Goal: Participate in discussion: Engage in conversation with other users on a specific topic

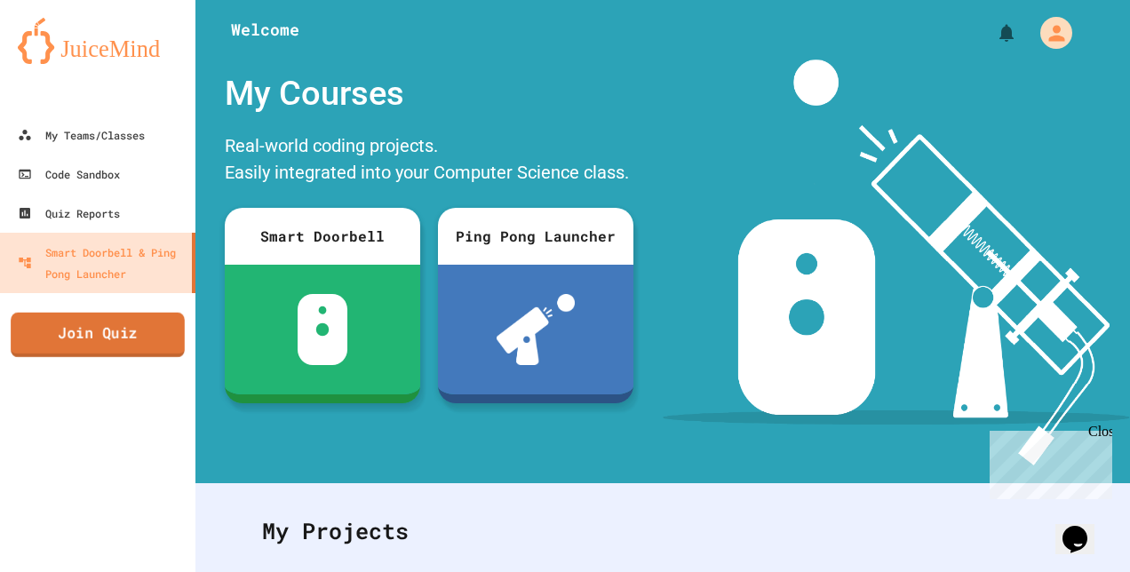
click at [104, 349] on link "Join Quiz" at bounding box center [98, 335] width 174 height 44
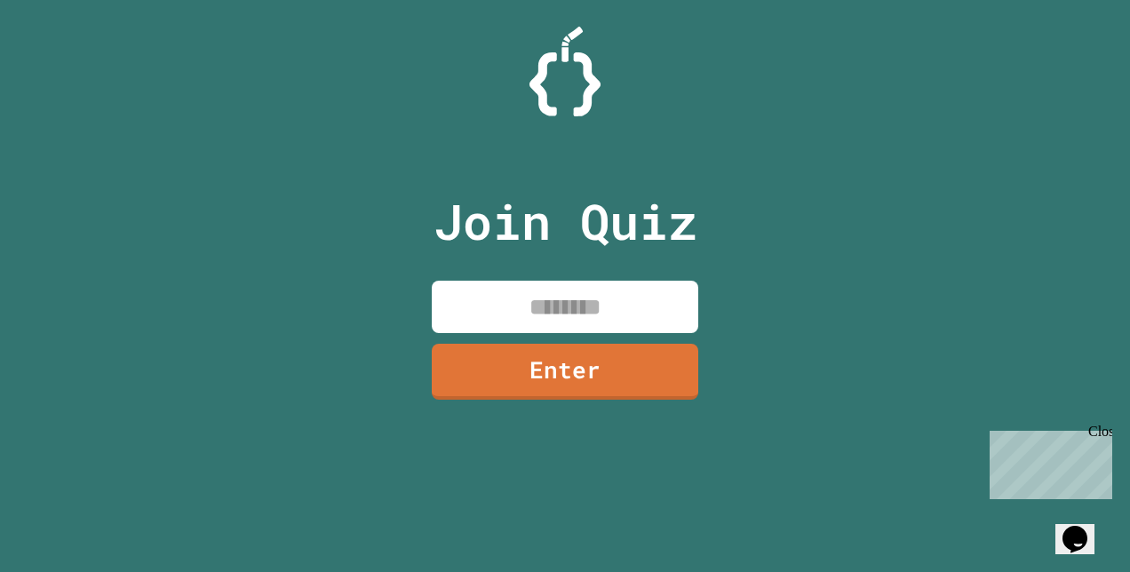
click at [519, 293] on input at bounding box center [565, 307] width 267 height 52
click at [577, 306] on input at bounding box center [565, 307] width 267 height 52
click at [760, 273] on div "Join Quiz Enter" at bounding box center [565, 286] width 1130 height 572
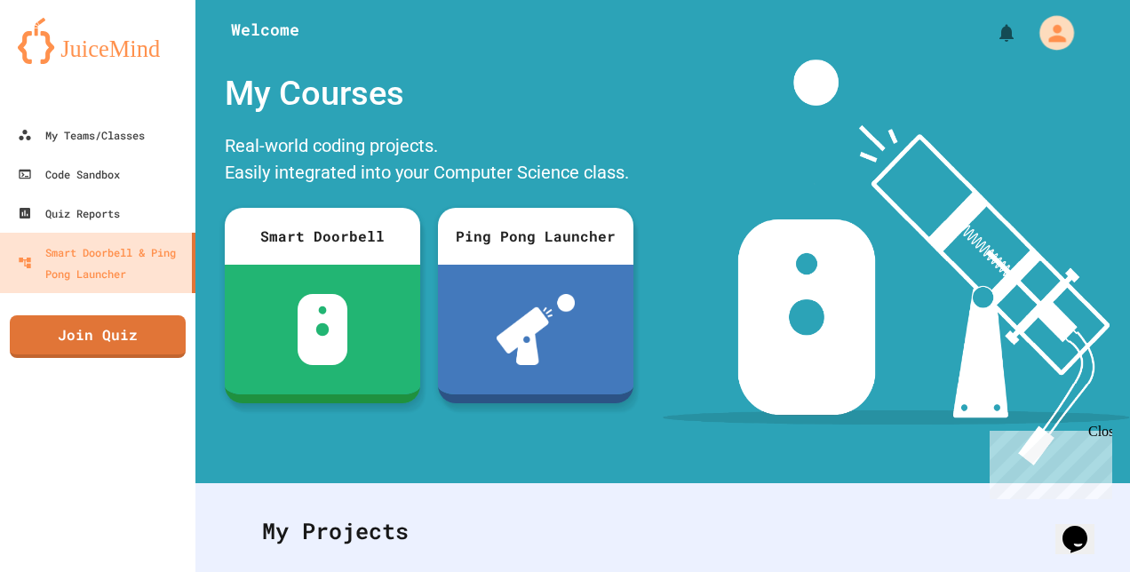
click at [1044, 20] on icon "My Account" at bounding box center [1057, 33] width 26 height 26
click at [585, 571] on div at bounding box center [565, 572] width 1130 height 0
click at [126, 308] on div "My Teams/Classes Code Sandbox Quiz Reports Smart Doorbell & Ping Pong Launcher …" at bounding box center [98, 286] width 196 height 572
click at [131, 339] on link "Join Quiz" at bounding box center [97, 335] width 173 height 44
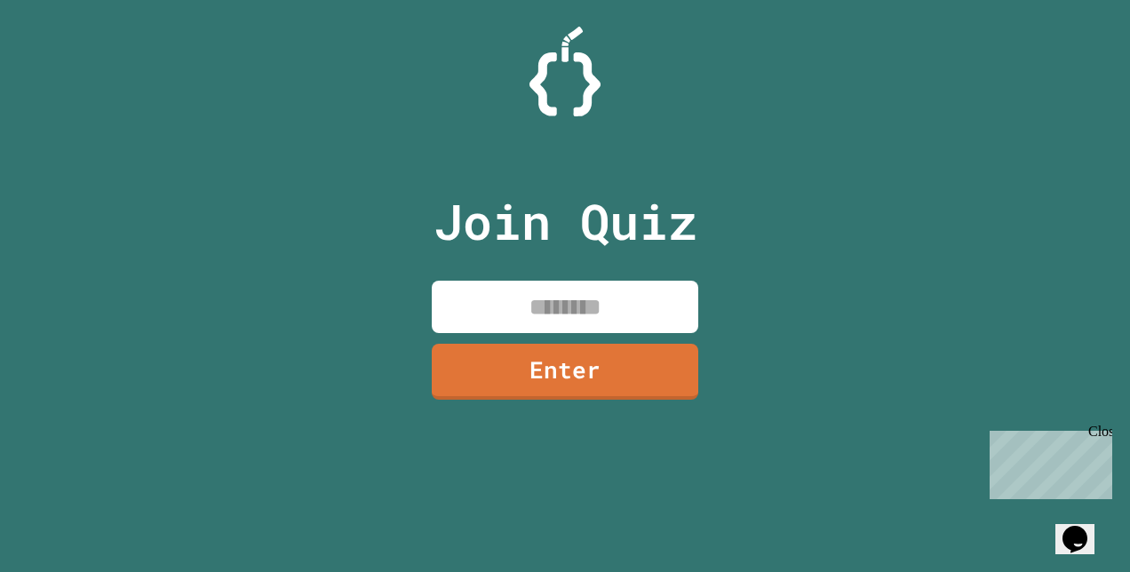
click at [603, 308] on input at bounding box center [565, 307] width 267 height 52
click at [581, 302] on input at bounding box center [565, 307] width 267 height 52
click at [544, 379] on link "Enter" at bounding box center [565, 370] width 267 height 59
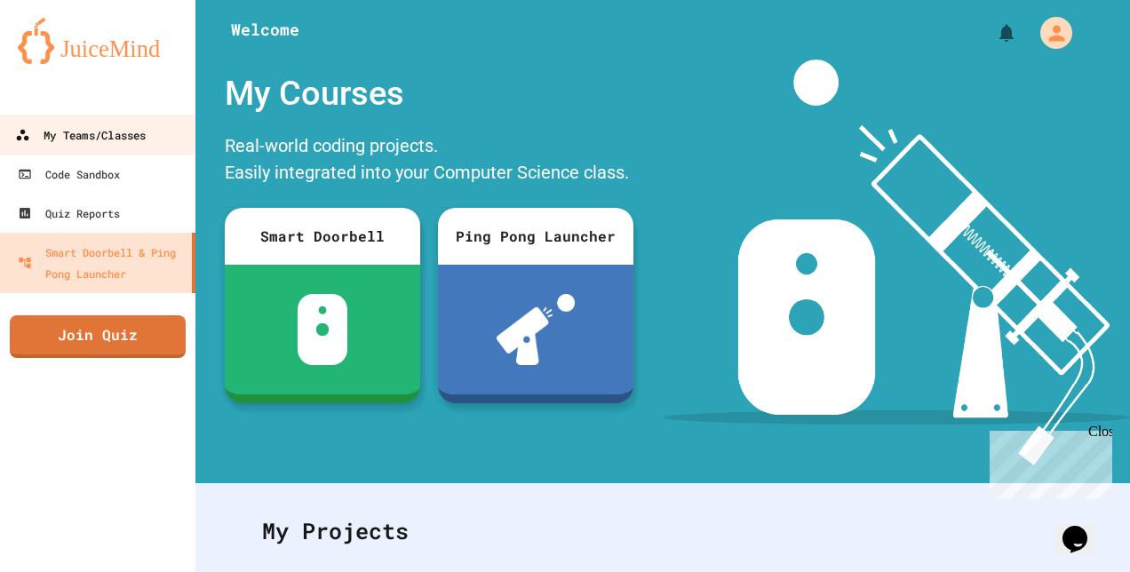
click at [81, 128] on div "My Teams/Classes" at bounding box center [80, 135] width 131 height 22
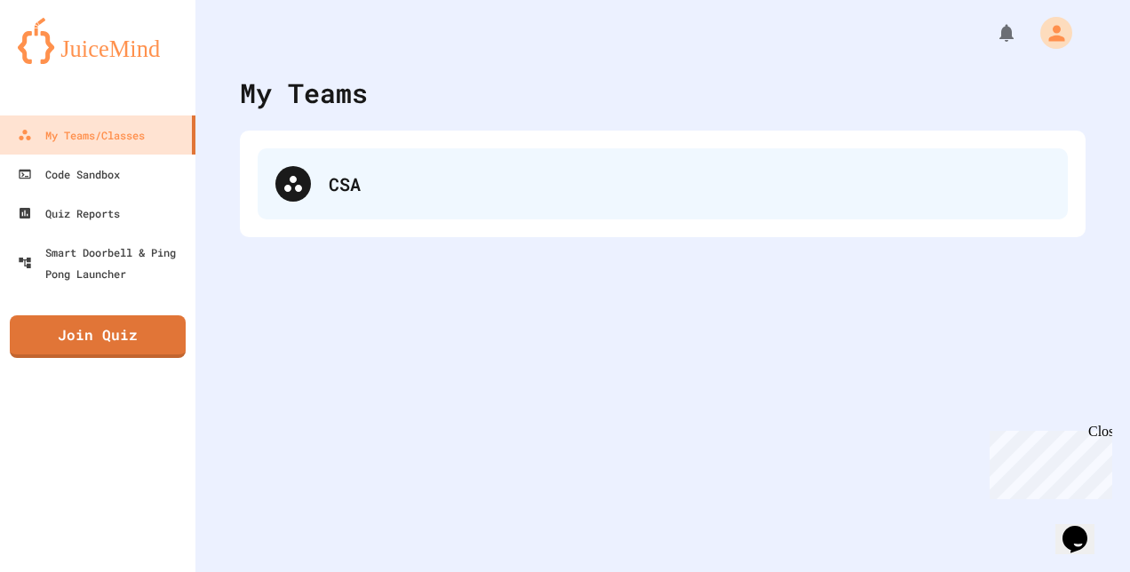
click at [441, 194] on div "CSA" at bounding box center [690, 184] width 722 height 27
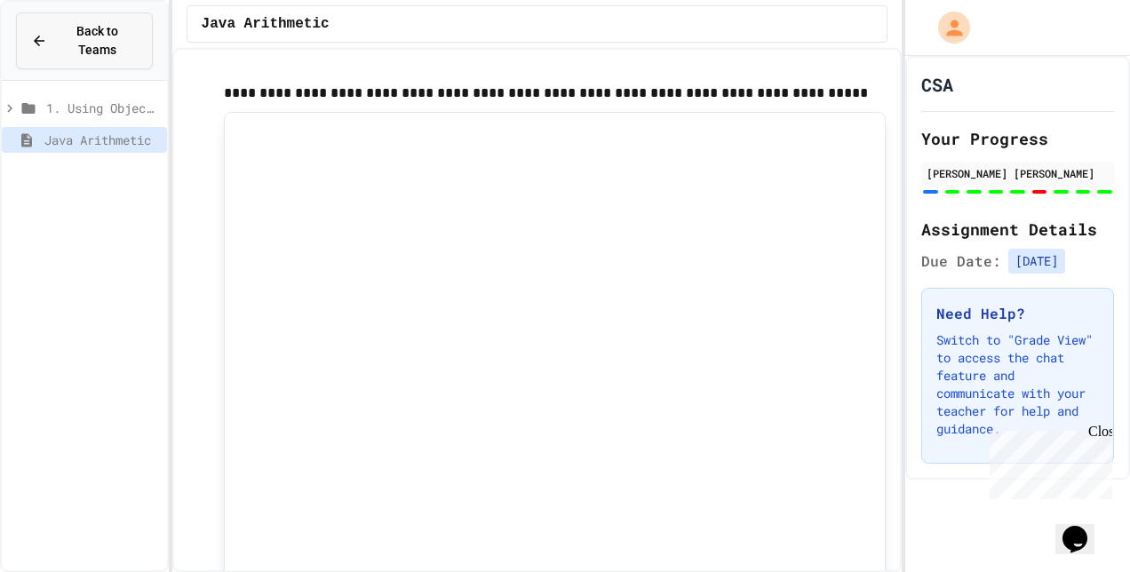
type input "*"
type input "**"
type input "*"
type input "***"
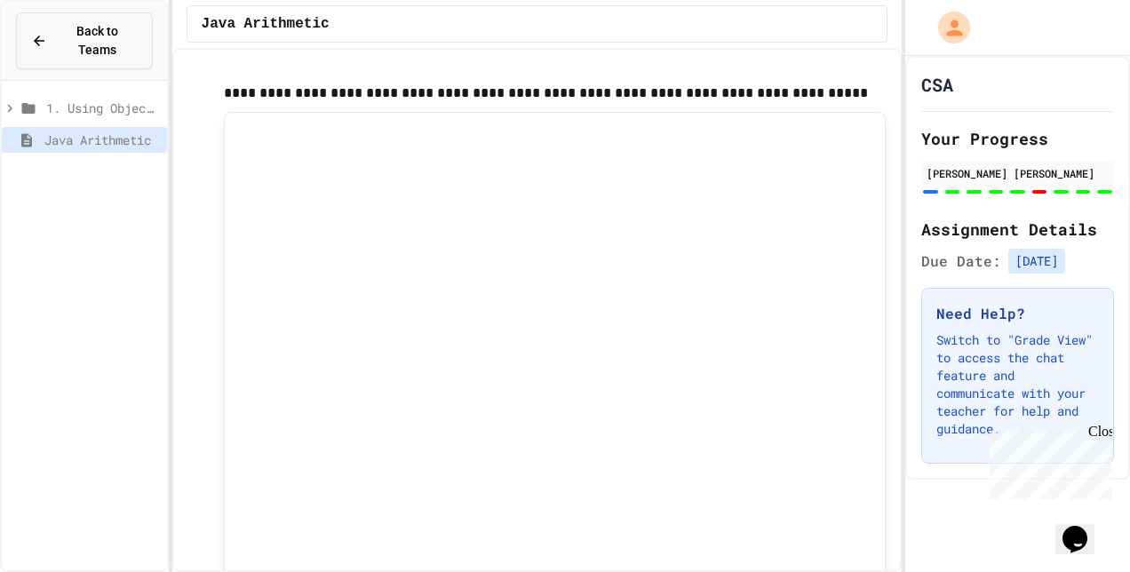
type input "***"
type input "****"
type input "***"
click at [72, 41] on button "Back to Teams" at bounding box center [84, 40] width 137 height 57
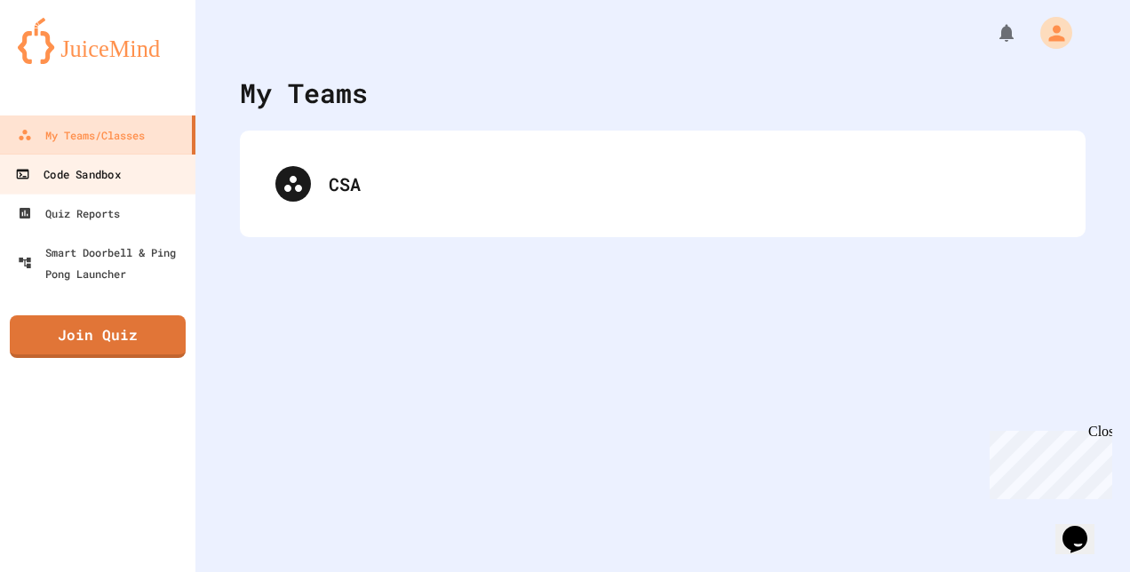
click at [91, 176] on div "Code Sandbox" at bounding box center [67, 175] width 105 height 22
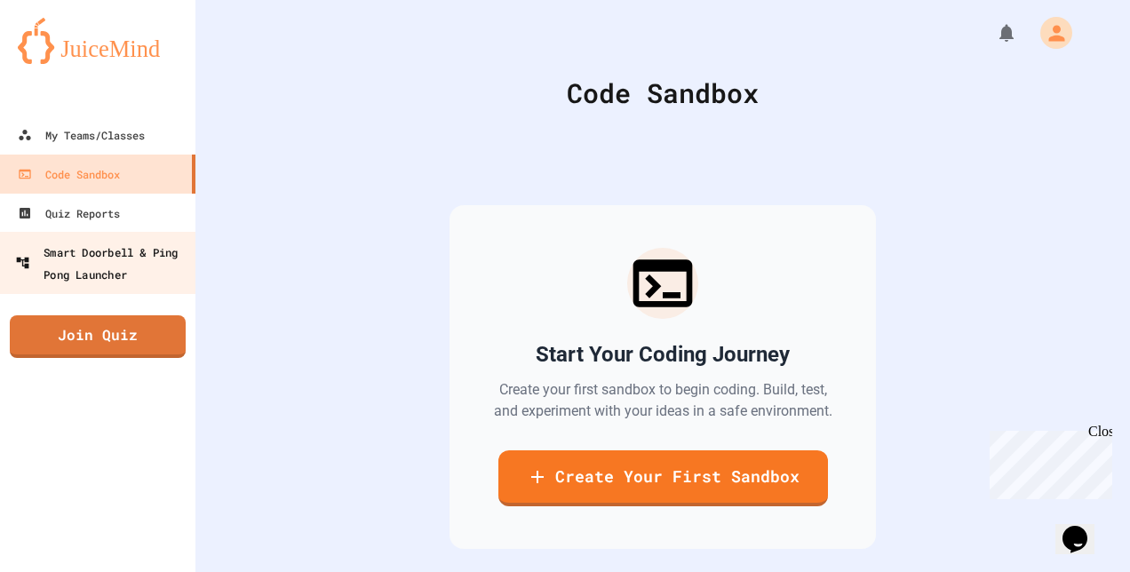
click at [91, 242] on div "Smart Doorbell & Ping Pong Launcher" at bounding box center [103, 263] width 176 height 44
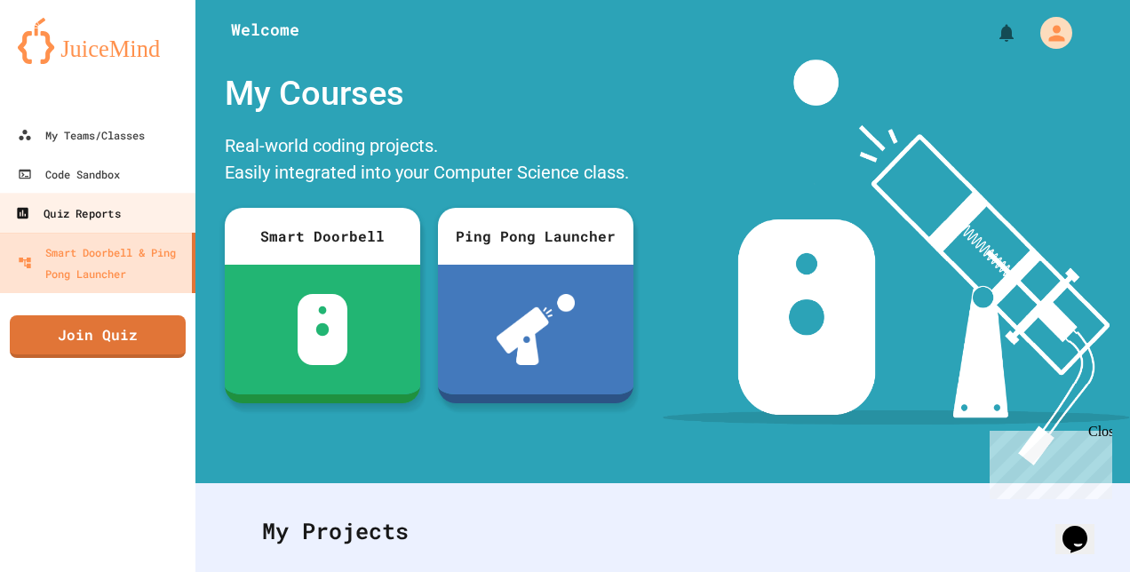
click at [100, 204] on div "Quiz Reports" at bounding box center [67, 214] width 105 height 22
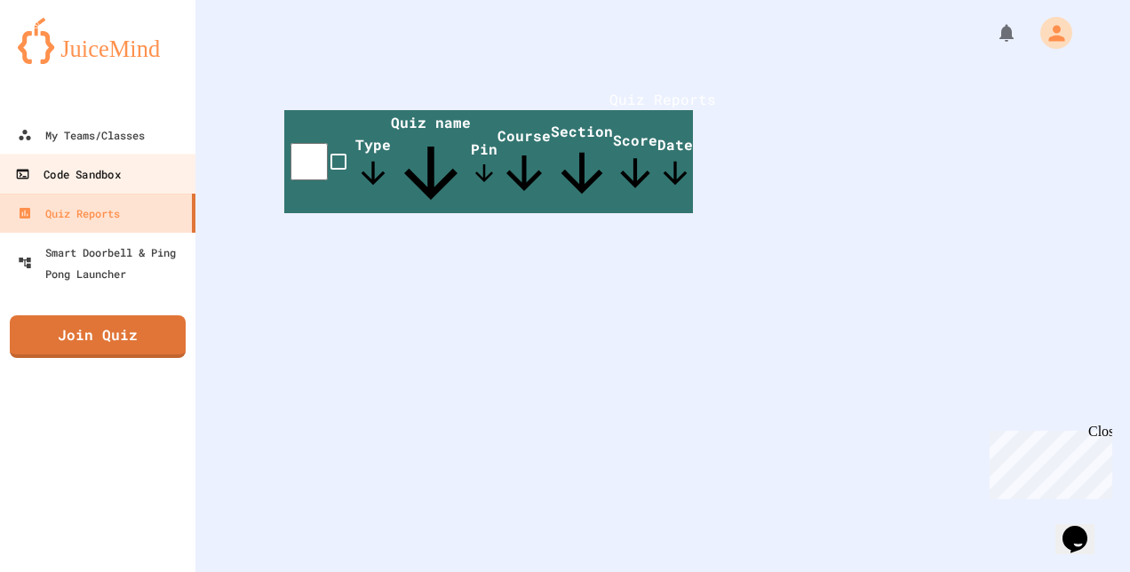
click at [85, 170] on div "Code Sandbox" at bounding box center [67, 175] width 105 height 22
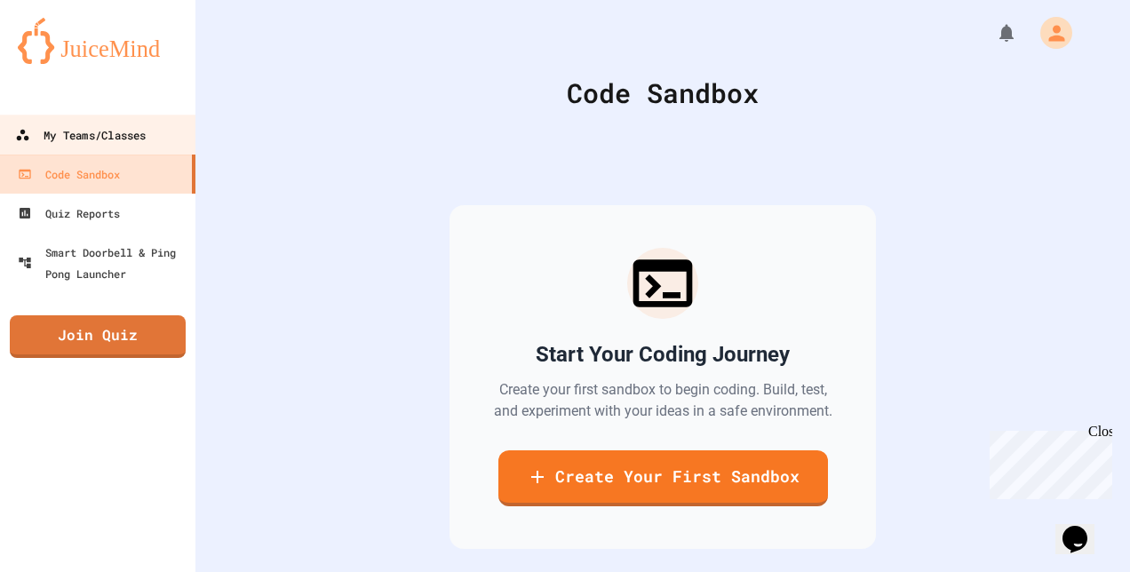
click at [86, 127] on div "My Teams/Classes" at bounding box center [80, 135] width 131 height 22
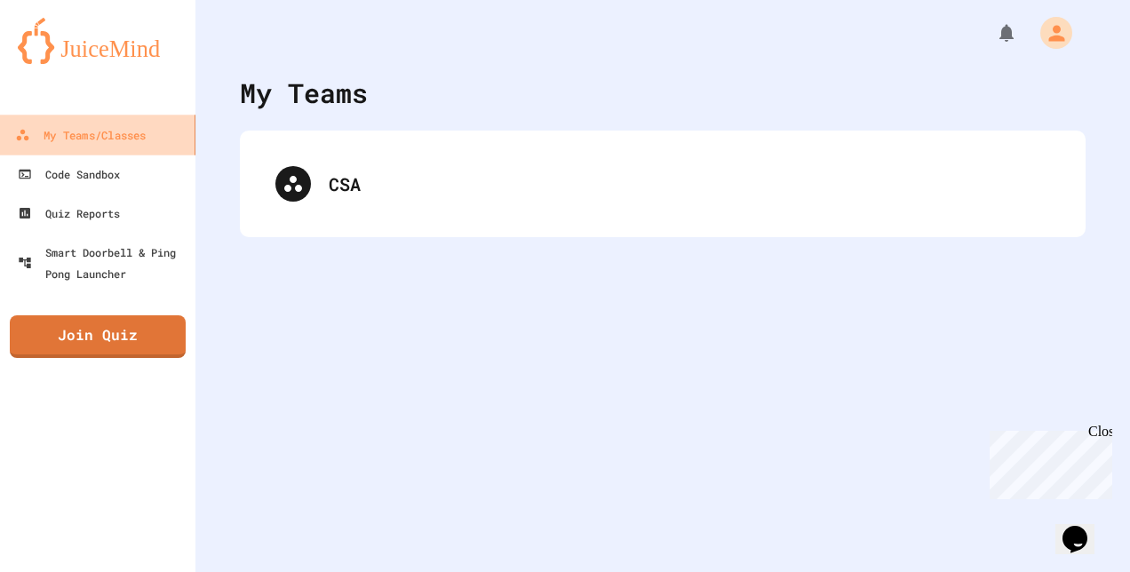
click at [144, 129] on div "My Teams/Classes" at bounding box center [80, 135] width 131 height 22
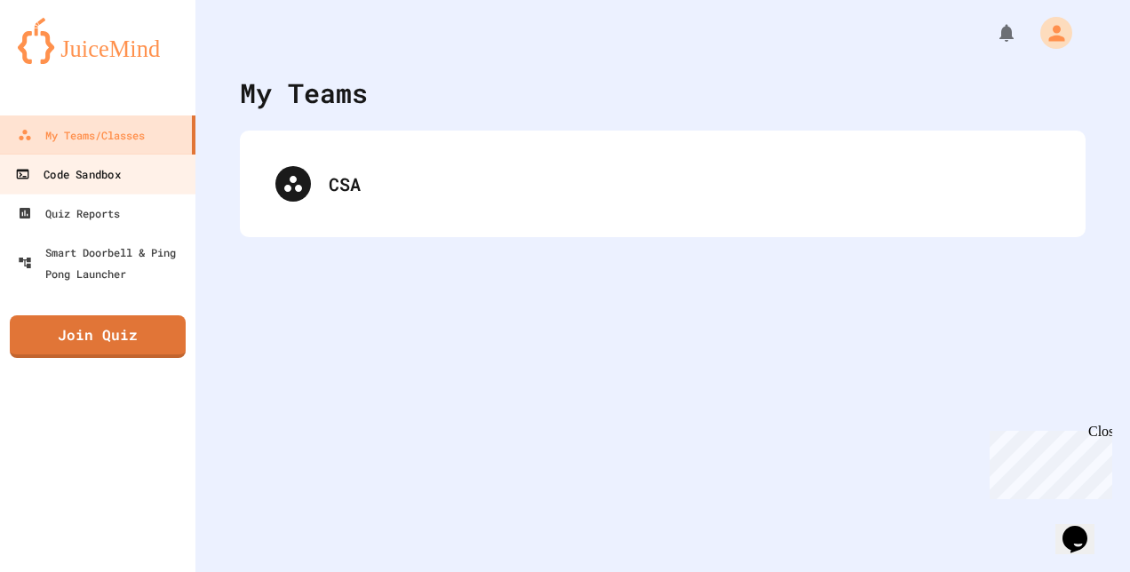
click at [107, 176] on div "Code Sandbox" at bounding box center [67, 175] width 105 height 22
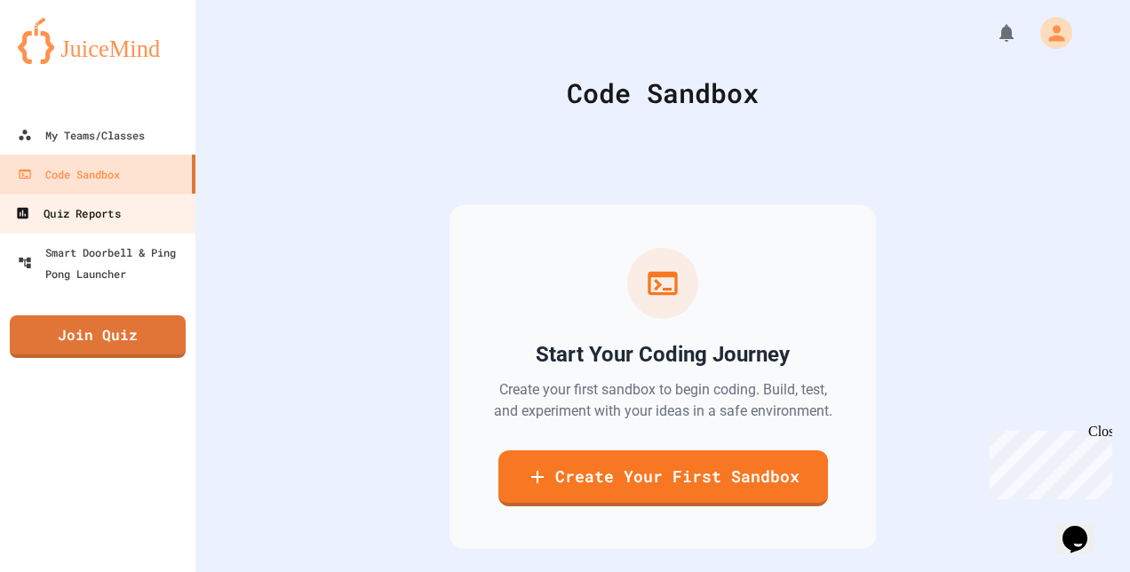
click at [123, 226] on link "Quiz Reports" at bounding box center [98, 213] width 202 height 40
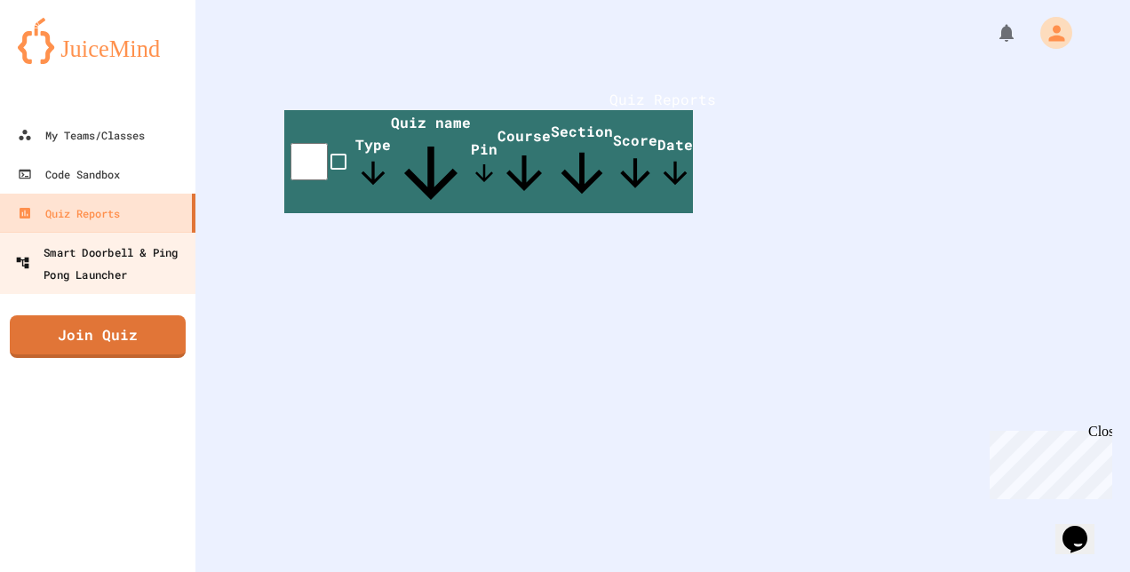
click at [139, 261] on div "Smart Doorbell & Ping Pong Launcher" at bounding box center [103, 263] width 176 height 44
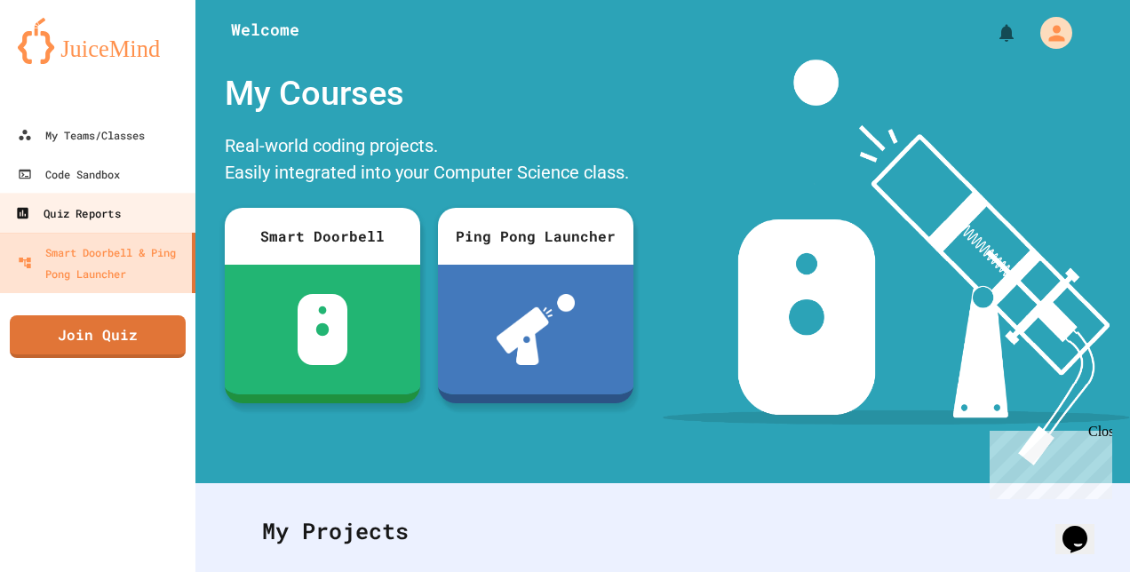
click at [95, 222] on div "Quiz Reports" at bounding box center [67, 214] width 105 height 22
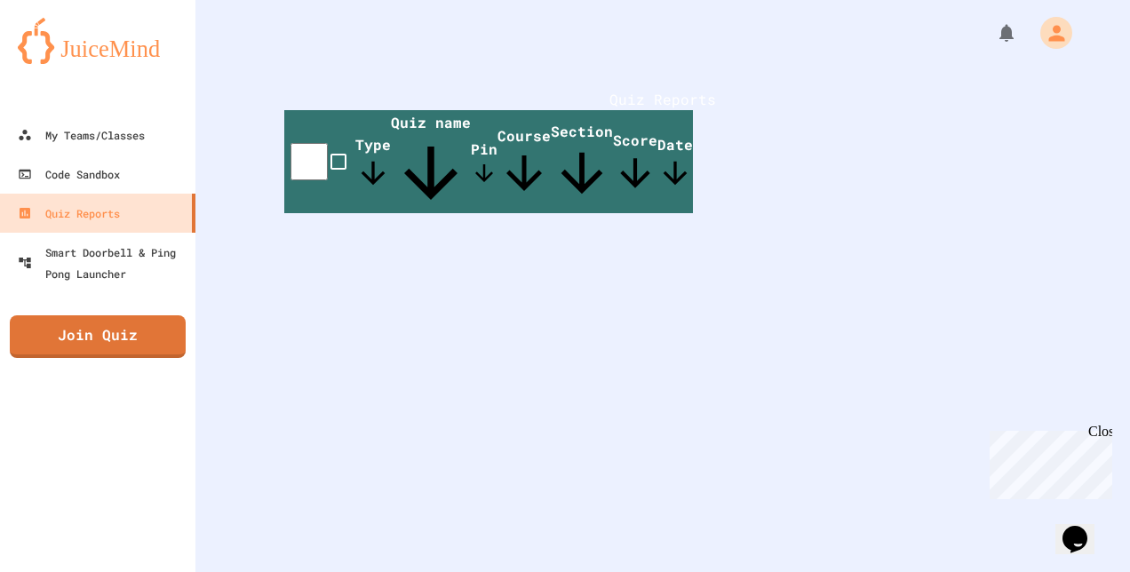
click at [471, 176] on span "Quiz name" at bounding box center [431, 163] width 80 height 100
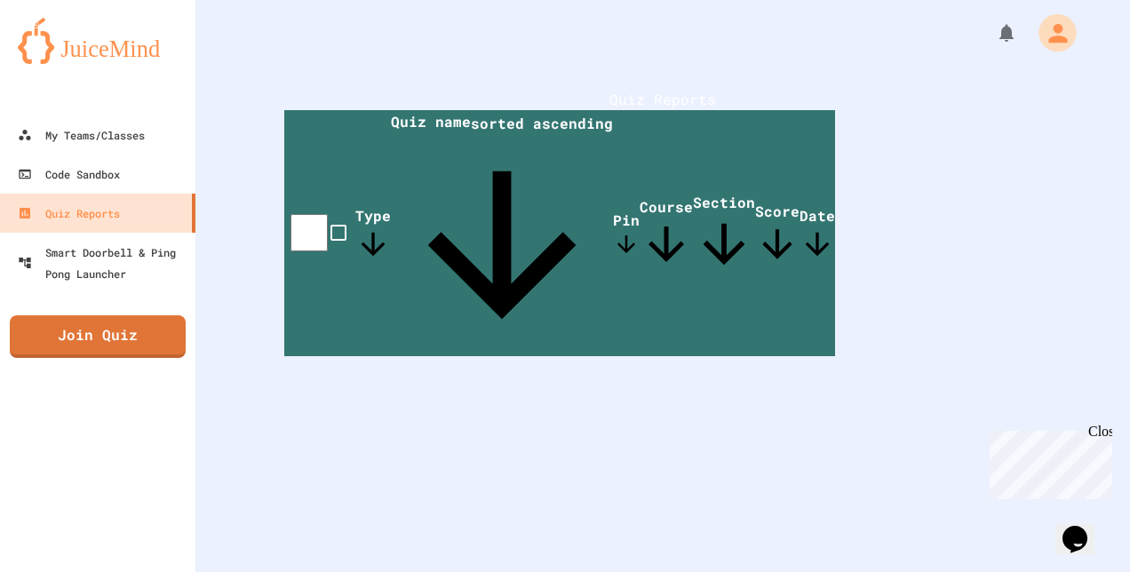
click at [1054, 28] on icon "My Account" at bounding box center [1058, 33] width 28 height 28
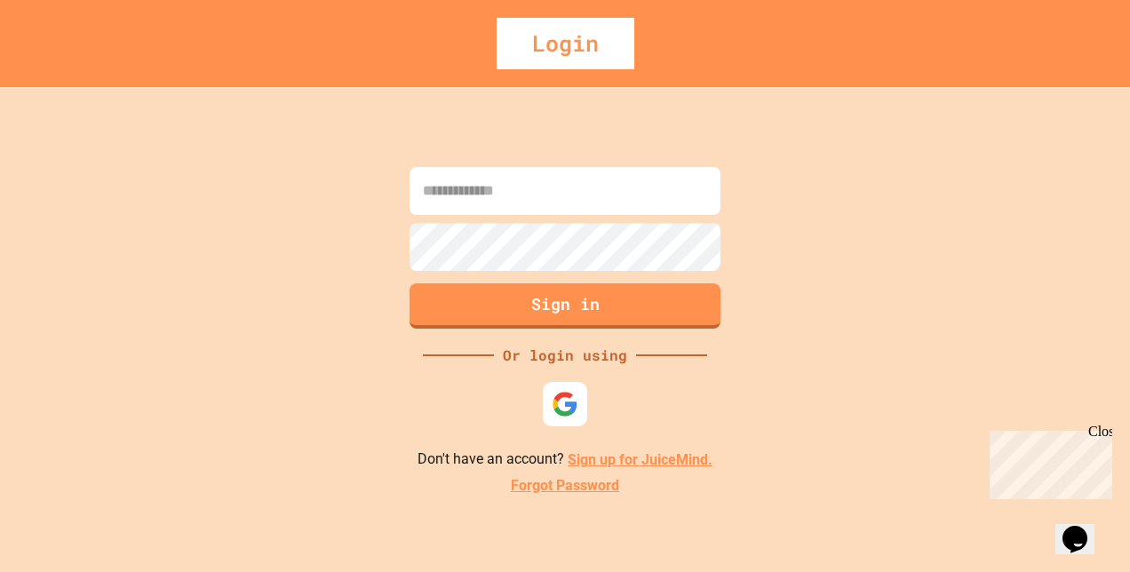
click at [504, 201] on input at bounding box center [565, 191] width 311 height 48
click at [574, 405] on img at bounding box center [566, 405] width 28 height 28
click at [555, 400] on img at bounding box center [565, 404] width 29 height 29
click at [283, 212] on div "Sign in Or login using Don't have an account? Sign up for JuiceMind. Forgot Pas…" at bounding box center [565, 329] width 1130 height 485
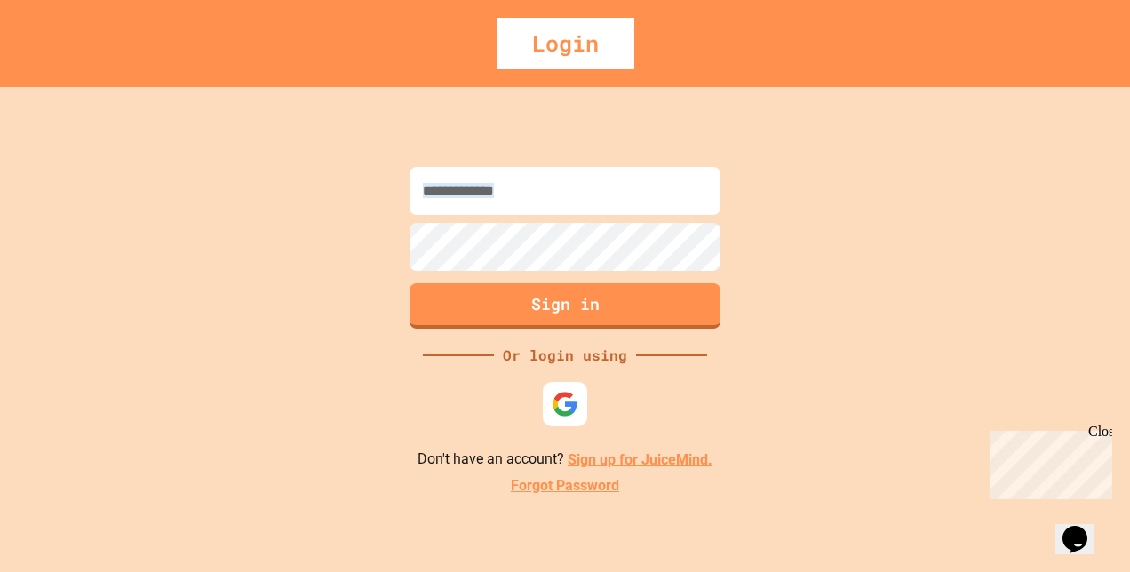
drag, startPoint x: 283, startPoint y: 212, endPoint x: 557, endPoint y: 182, distance: 276.2
click at [557, 182] on input at bounding box center [565, 191] width 311 height 48
click at [567, 395] on img at bounding box center [565, 404] width 29 height 29
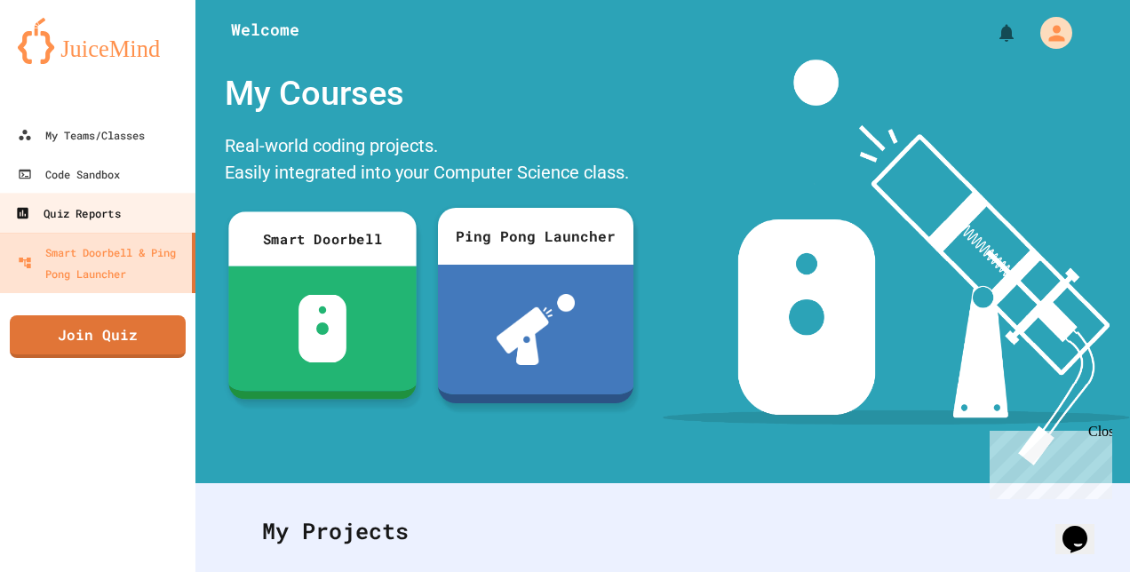
click at [119, 208] on div "Quiz Reports" at bounding box center [67, 214] width 105 height 22
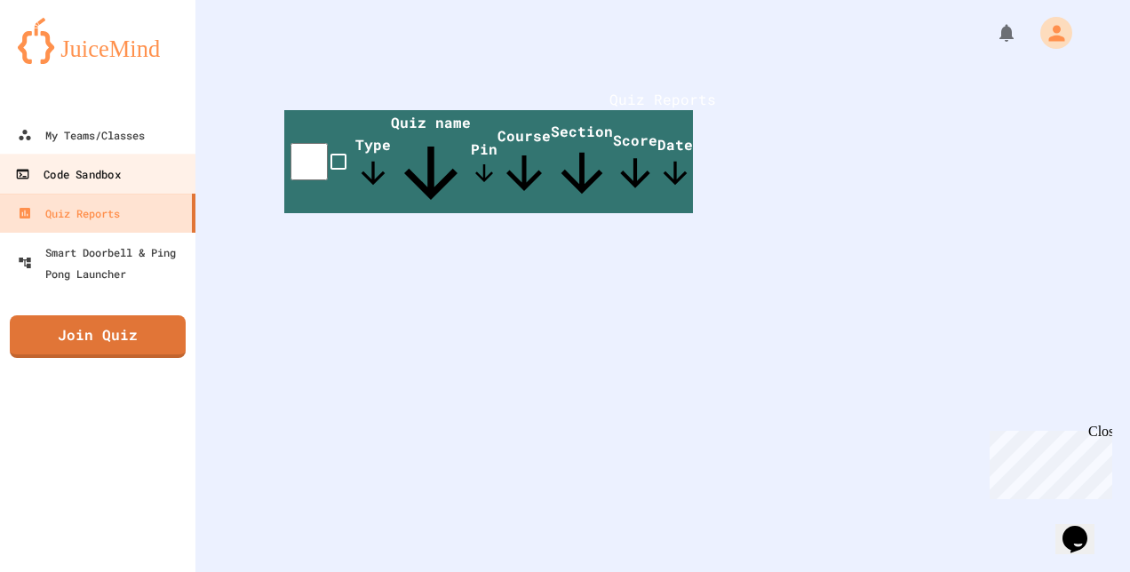
click at [116, 179] on div "Code Sandbox" at bounding box center [67, 175] width 105 height 22
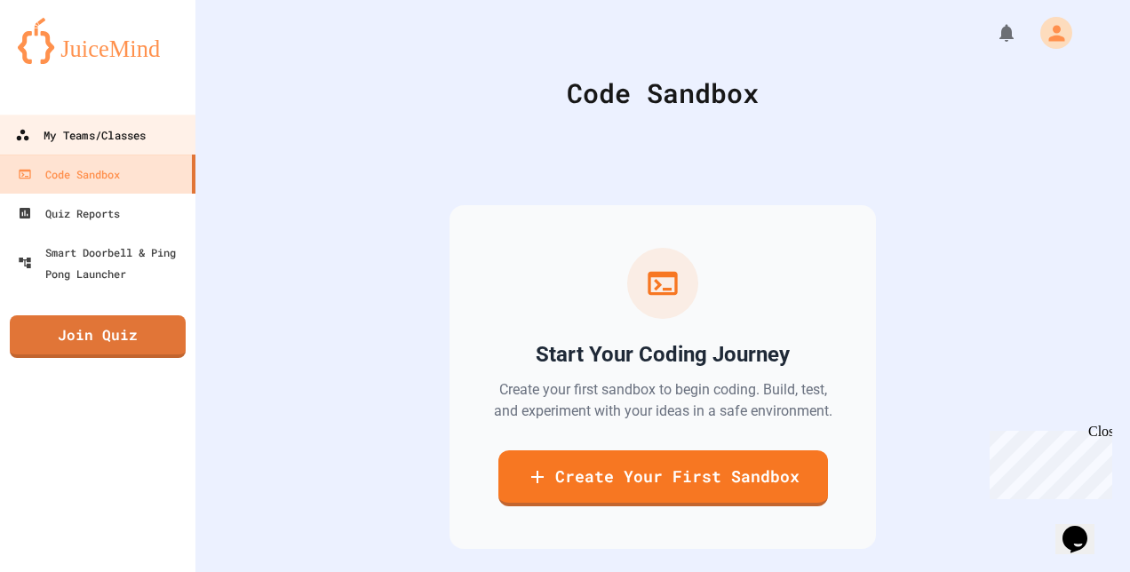
click at [124, 122] on link "My Teams/Classes" at bounding box center [98, 135] width 202 height 40
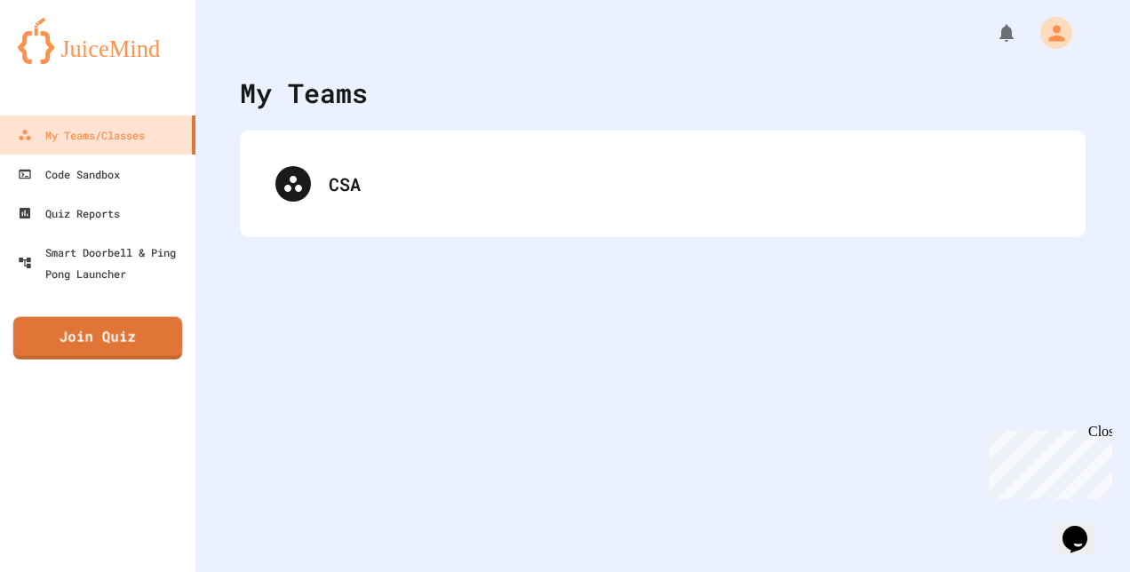
click at [93, 362] on div "My Teams/Classes Code Sandbox Quiz Reports Smart Doorbell & Ping Pong Launcher …" at bounding box center [98, 286] width 196 height 572
click at [123, 334] on link "Join Quiz" at bounding box center [98, 336] width 176 height 43
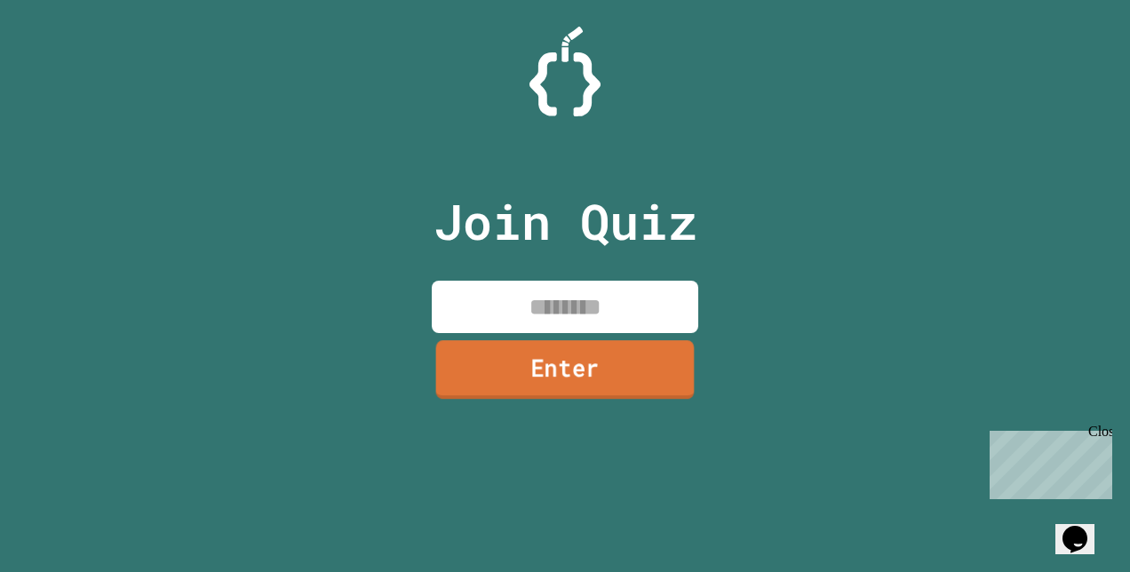
click at [632, 377] on link "Enter" at bounding box center [565, 369] width 259 height 59
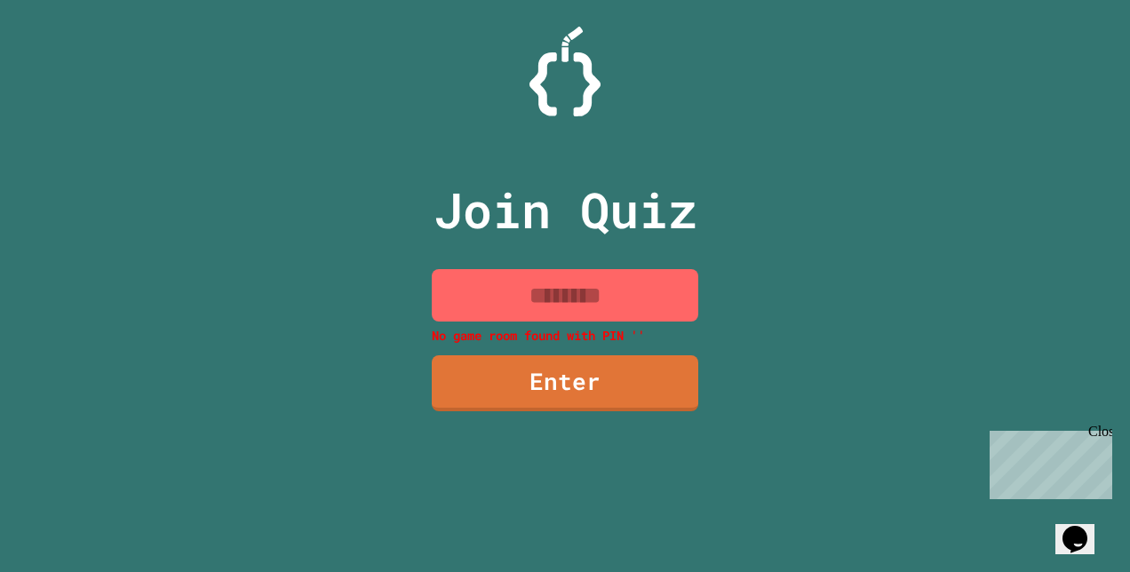
click at [235, 193] on div "Join Quiz No game room found with [PERSON_NAME] '' Enter" at bounding box center [565, 286] width 1130 height 572
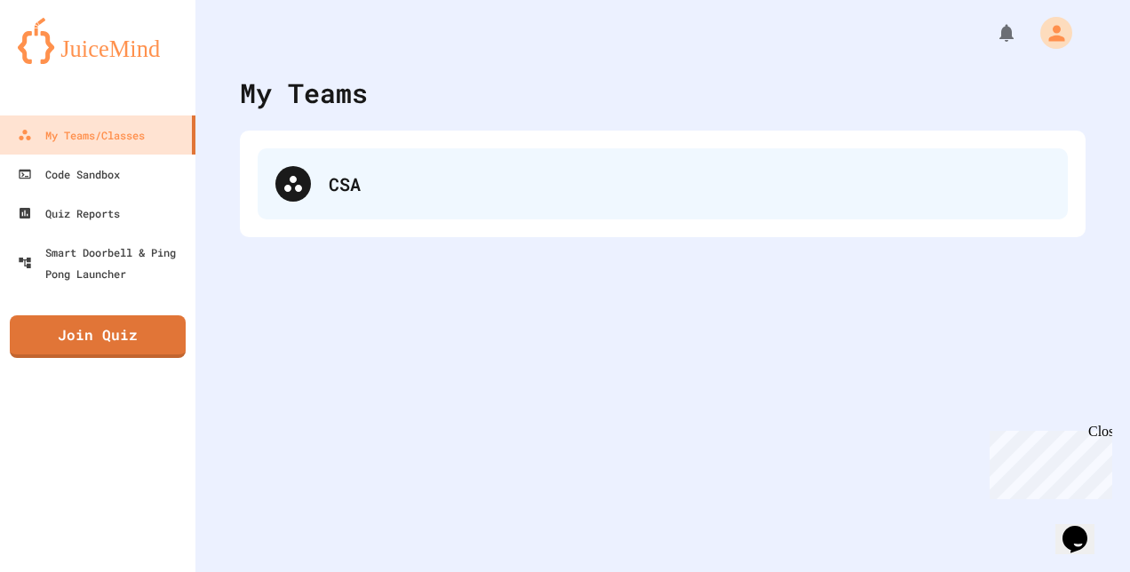
click at [309, 172] on div "CSA" at bounding box center [663, 183] width 810 height 71
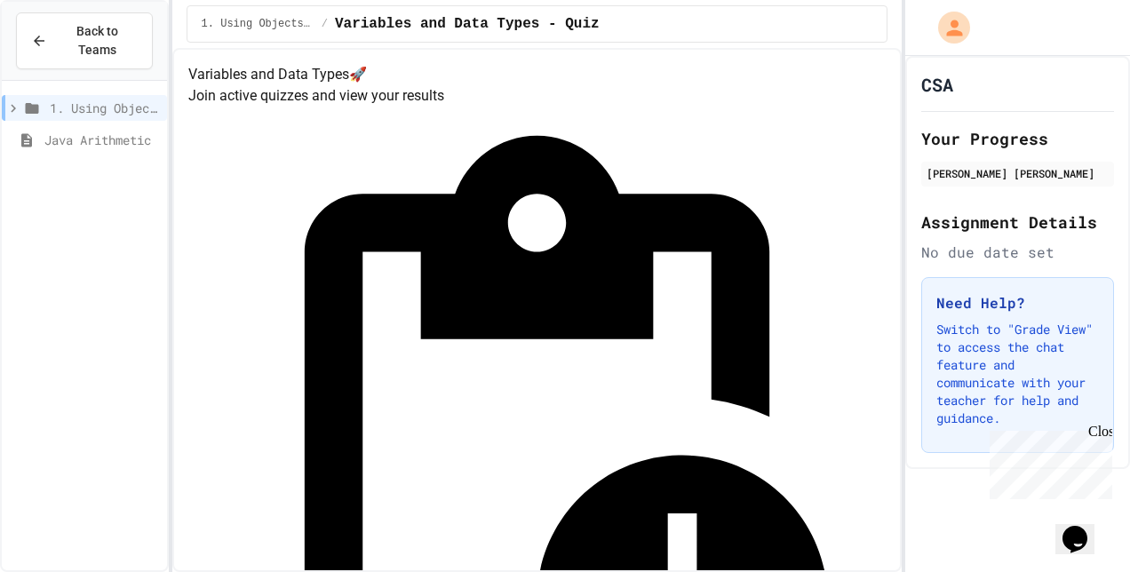
click at [96, 99] on span "1. Using Objects and Methods" at bounding box center [105, 108] width 110 height 19
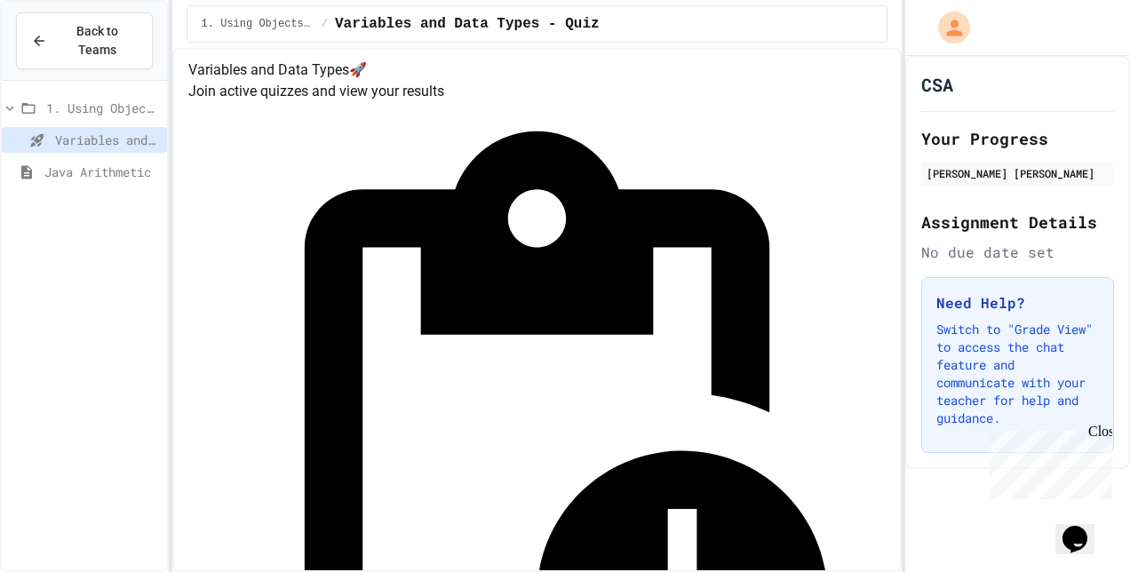
scroll to position [18, 0]
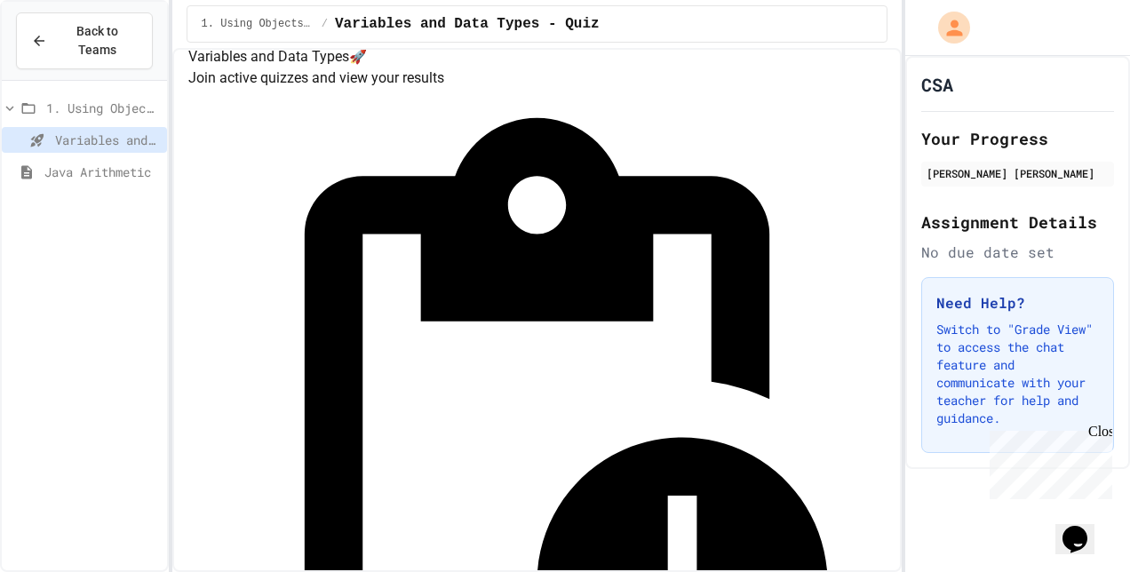
click at [112, 131] on span "Variables and Data Types - Quiz" at bounding box center [107, 140] width 105 height 19
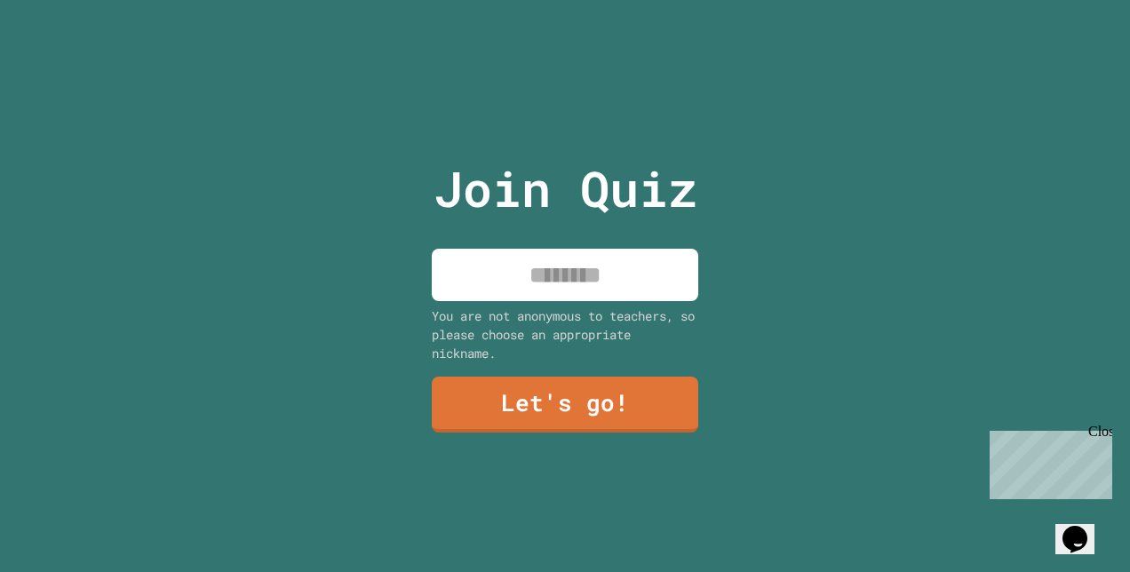
drag, startPoint x: 480, startPoint y: 275, endPoint x: 514, endPoint y: 272, distance: 34.0
click at [480, 275] on input at bounding box center [565, 275] width 267 height 52
click at [274, 294] on div "Join Quiz ******** You are not anonymous to teachers, so please choose an appro…" at bounding box center [565, 286] width 1130 height 572
click at [640, 280] on input "********" at bounding box center [565, 275] width 267 height 52
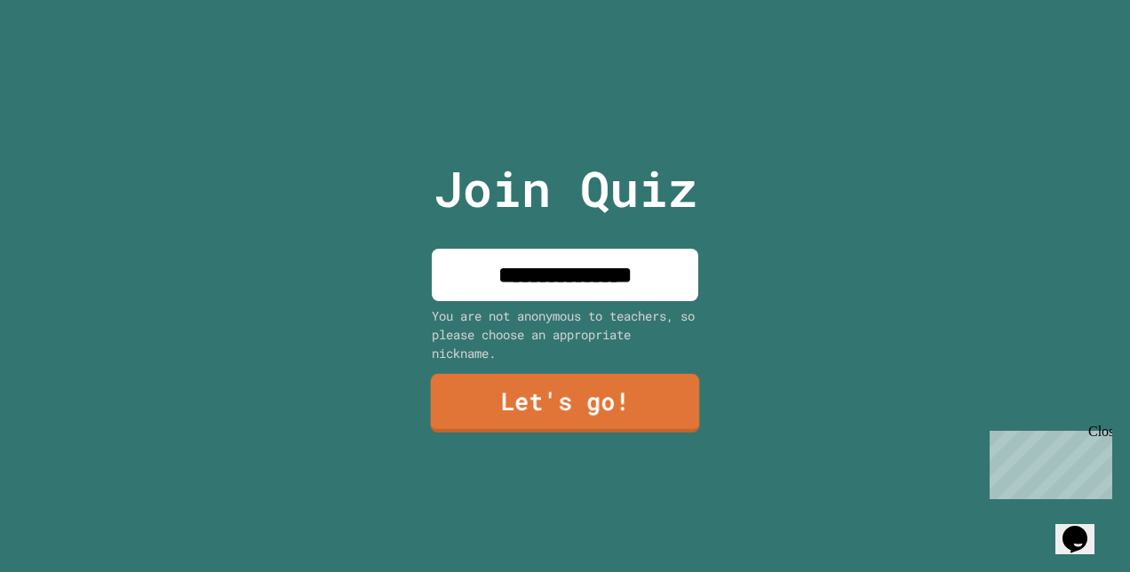
type input "**********"
click at [542, 395] on link "Let's go!" at bounding box center [565, 403] width 269 height 59
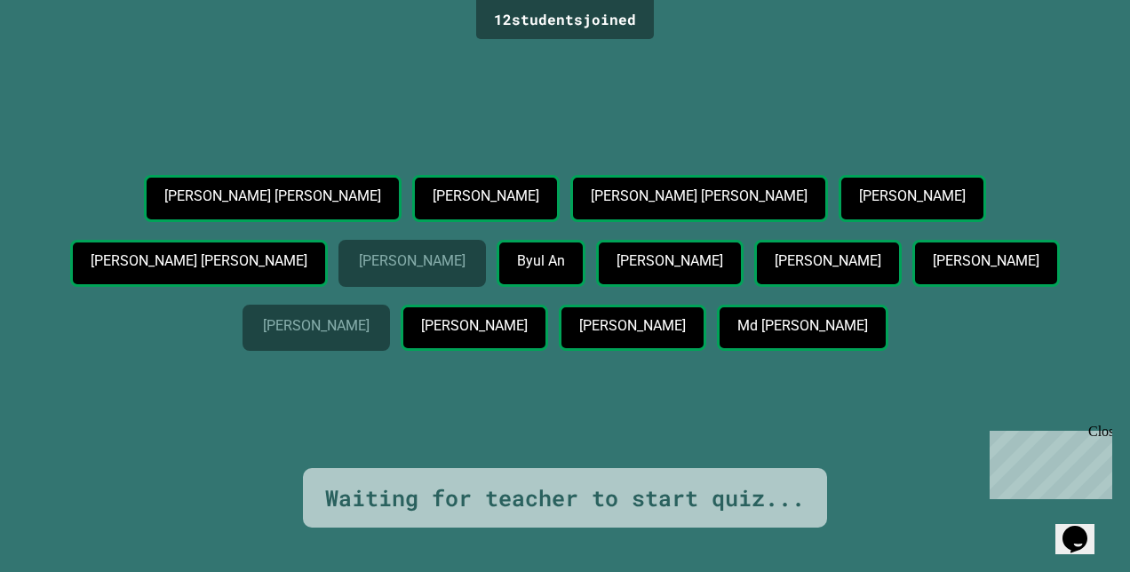
click at [933, 269] on p "George Samuel Vinuya" at bounding box center [986, 261] width 106 height 16
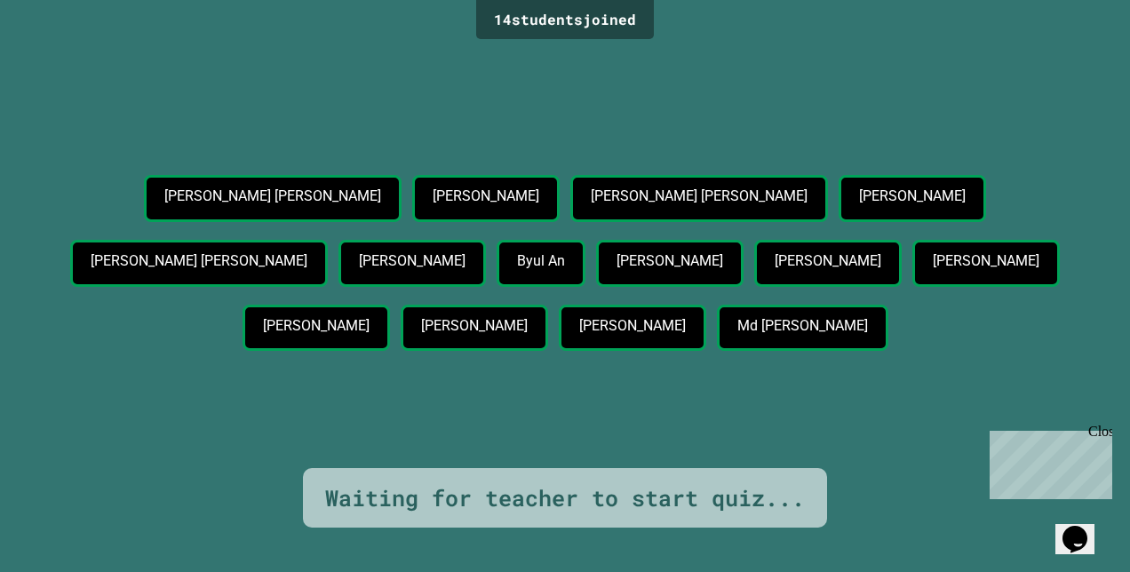
click at [390, 305] on div "Sharina Ann Besmonte" at bounding box center [317, 328] width 148 height 47
click at [836, 330] on div "Cody Isaiah Sablan Jerry jr Tubale Mckelly Mariana Reyes Jisu Lee Cristian Nath…" at bounding box center [565, 266] width 1042 height 183
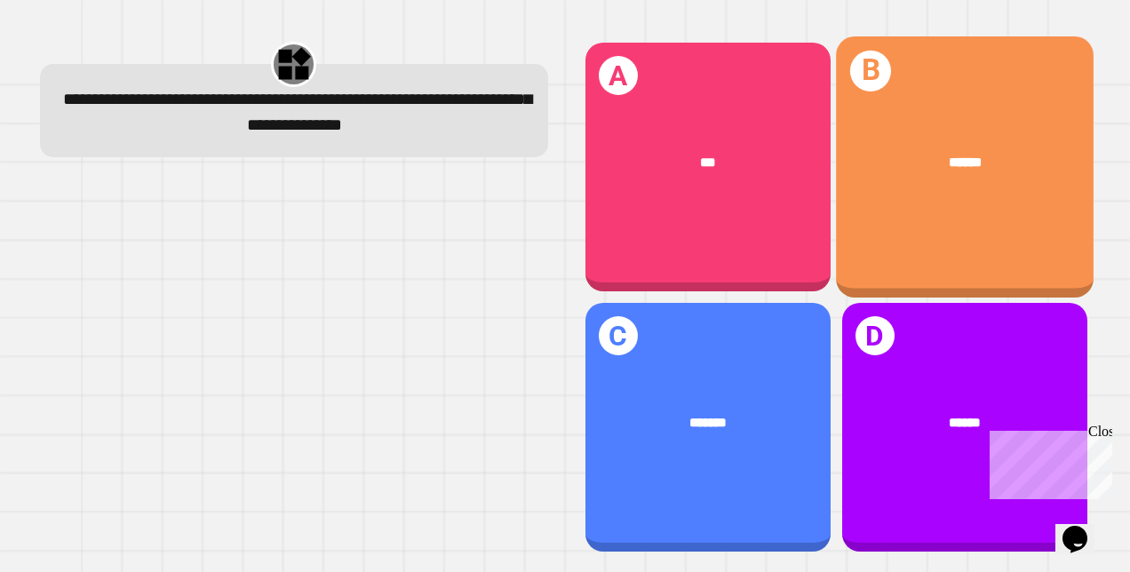
click at [948, 164] on span "******" at bounding box center [965, 162] width 34 height 14
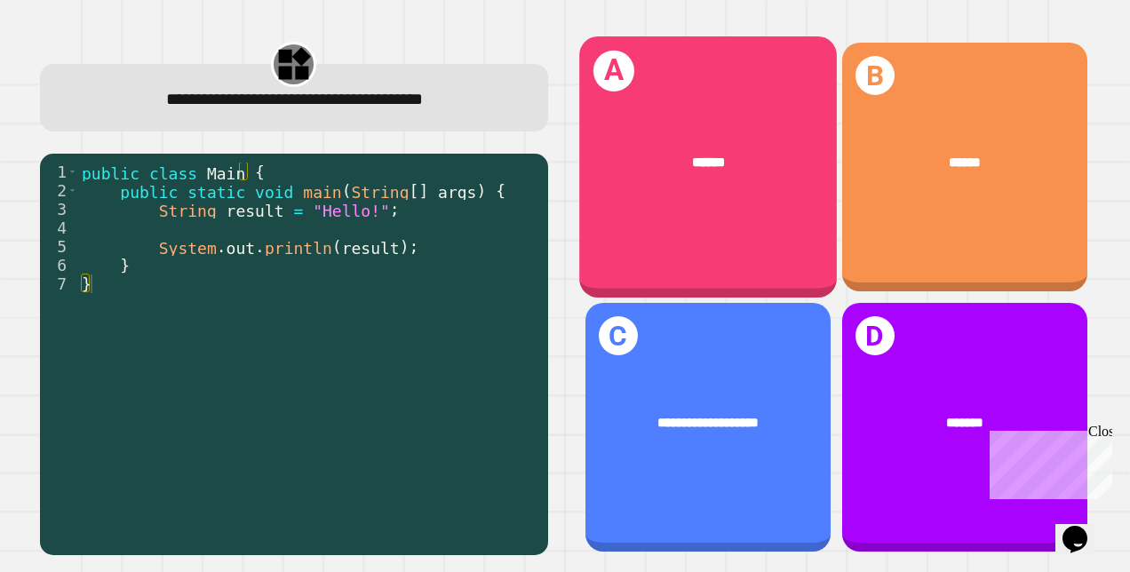
click at [722, 181] on div "******" at bounding box center [708, 162] width 258 height 77
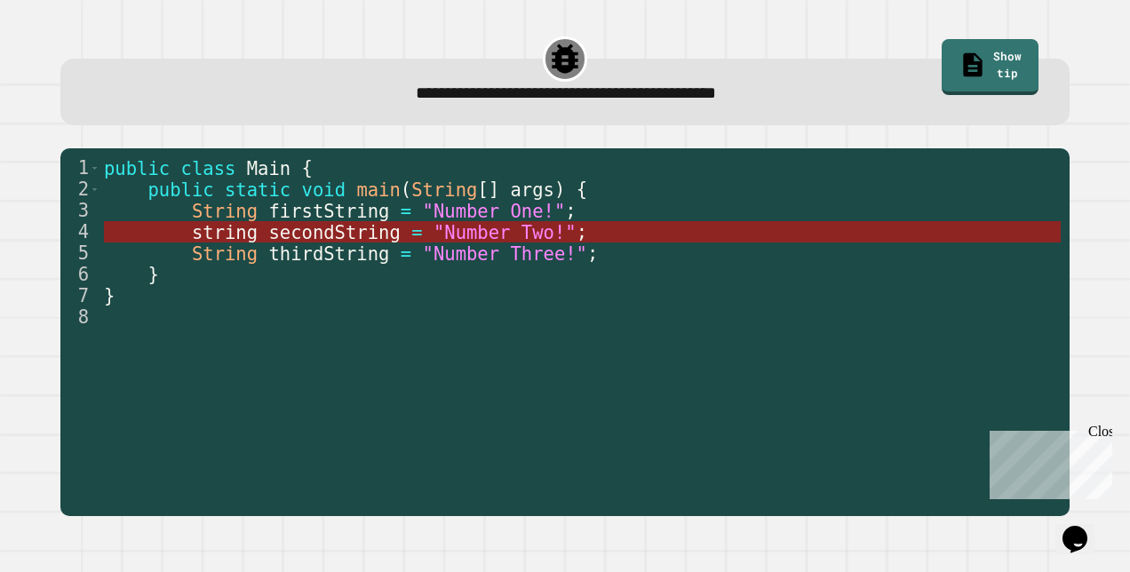
click at [474, 241] on span ""Number Two!"" at bounding box center [505, 232] width 143 height 21
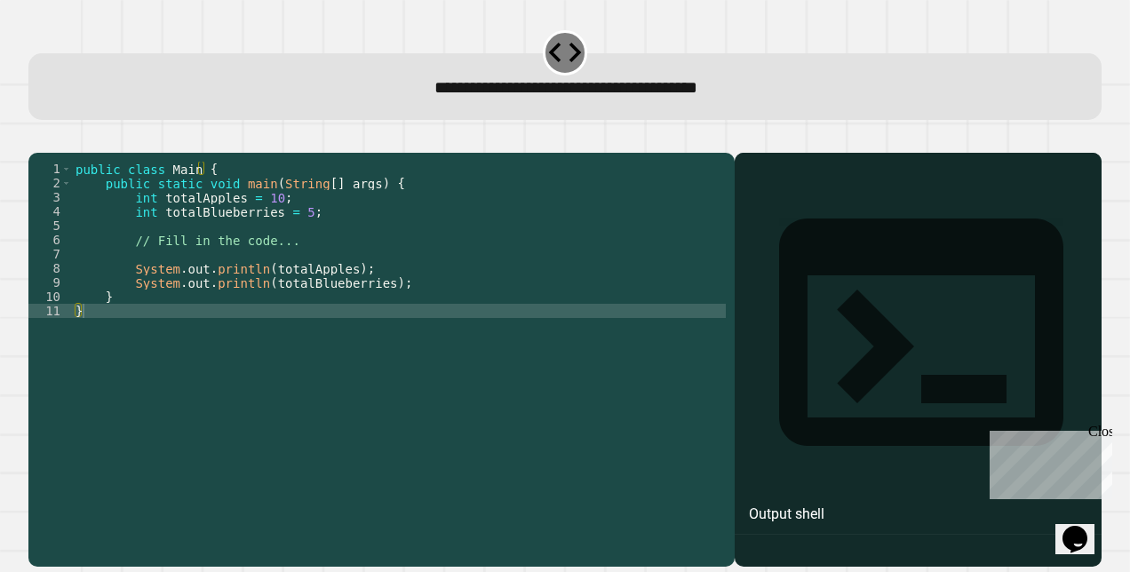
click at [290, 238] on div "public class Main { public static void main ( String [ ] args ) { int totalAppl…" at bounding box center [399, 339] width 655 height 355
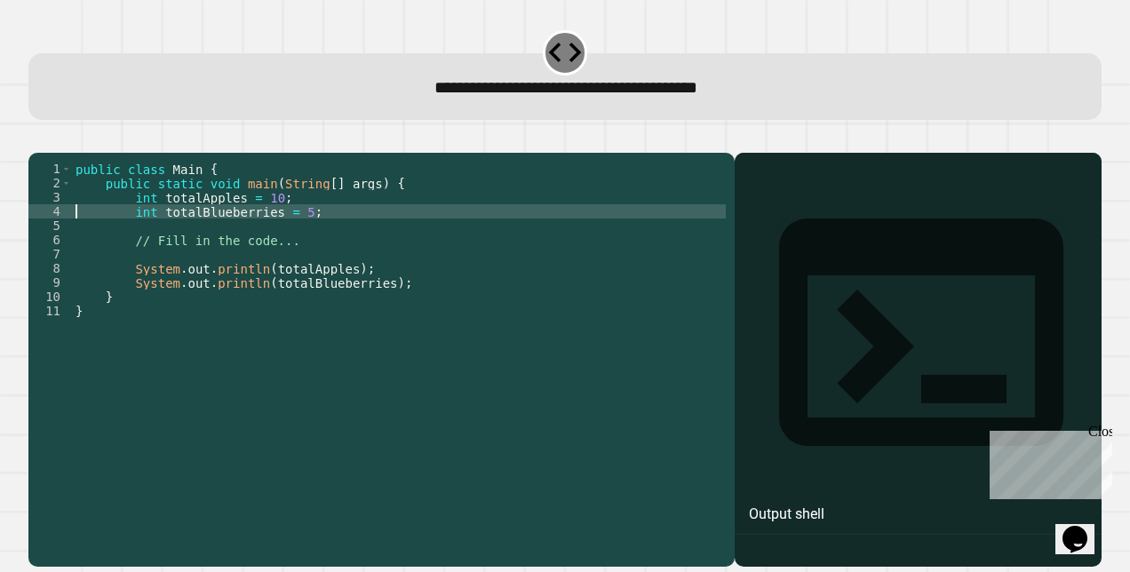
type textarea "**********"
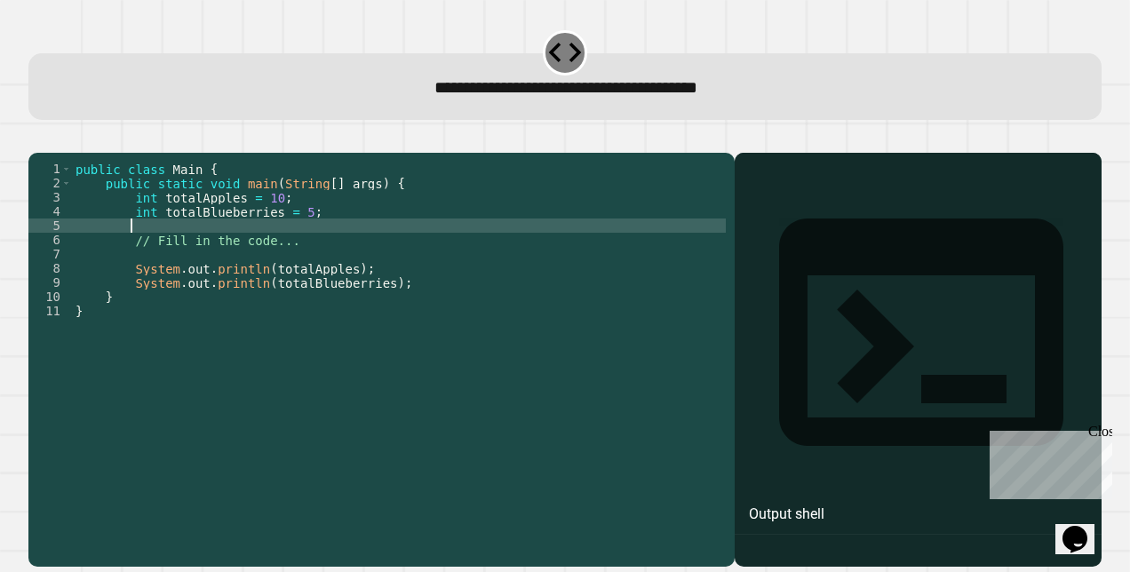
click at [294, 236] on div "public class Main { public static void main ( String [ ] args ) { int totalAppl…" at bounding box center [399, 339] width 655 height 355
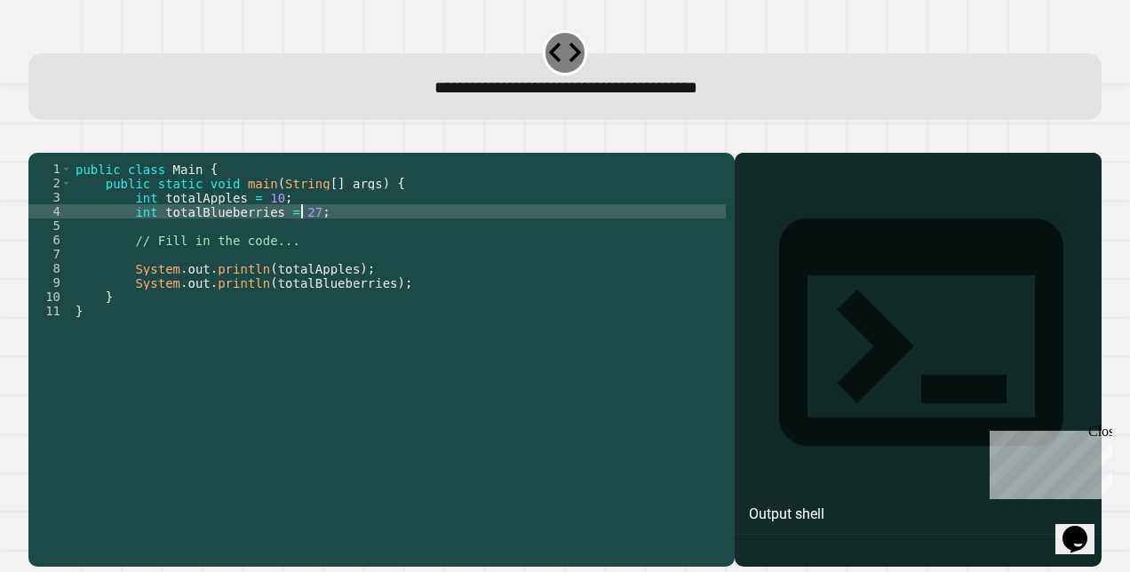
click at [353, 415] on div "public class Main { public static void main ( String [ ] args ) { int totalAppl…" at bounding box center [399, 339] width 655 height 355
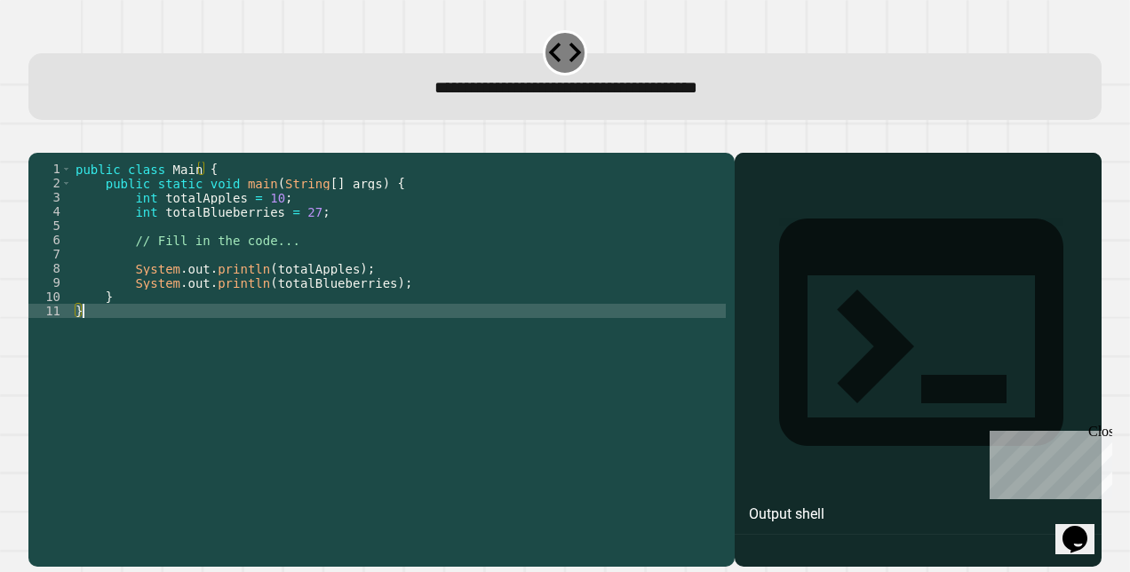
type textarea "*"
click at [787, 294] on div at bounding box center [918, 385] width 349 height 363
click at [787, 504] on div "Output shell" at bounding box center [787, 514] width 76 height 21
click at [37, 138] on icon "button" at bounding box center [37, 138] width 0 height 0
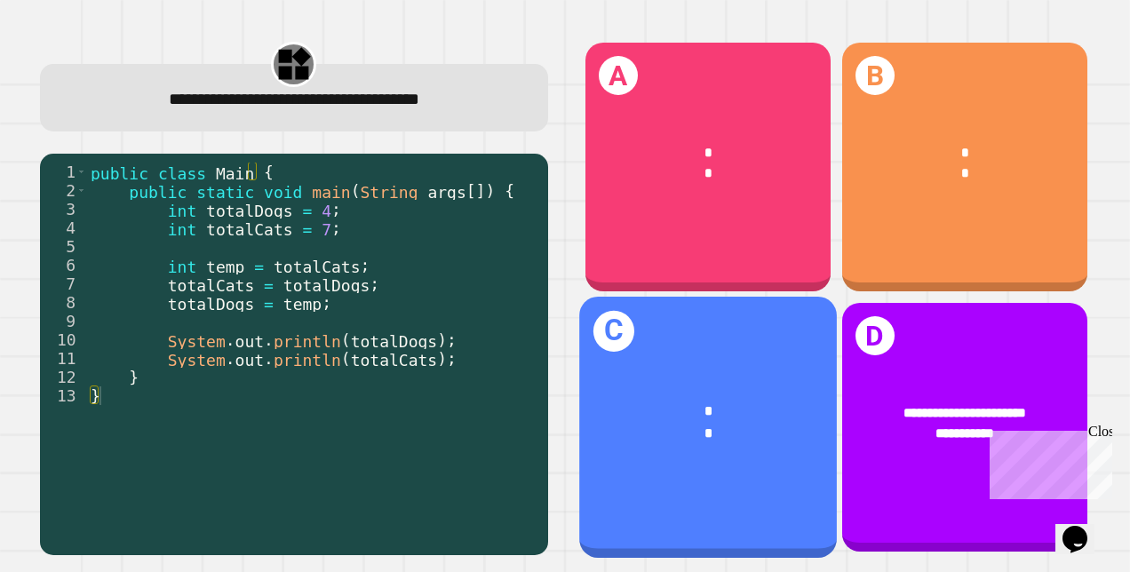
click at [707, 379] on div "* *" at bounding box center [708, 422] width 258 height 99
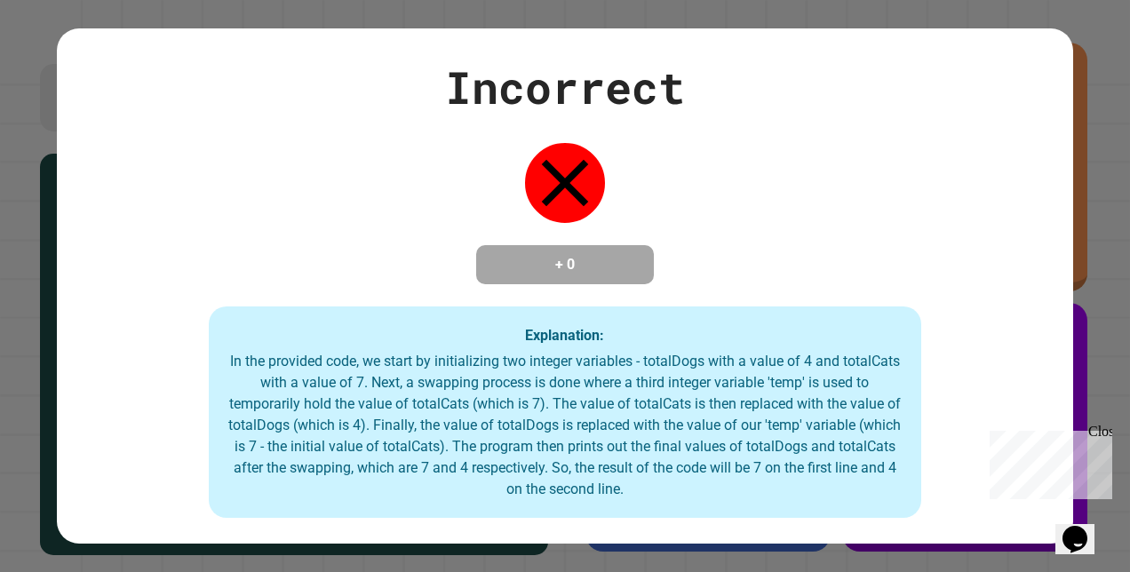
click at [1108, 432] on div "Close" at bounding box center [1100, 435] width 22 height 22
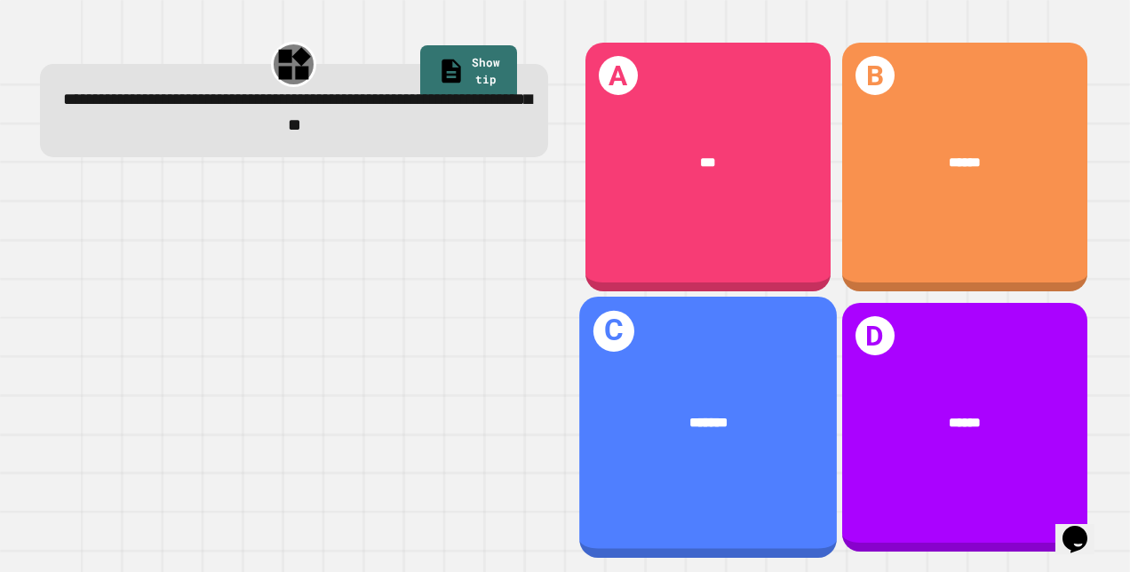
click at [715, 415] on span "*******" at bounding box center [708, 422] width 39 height 14
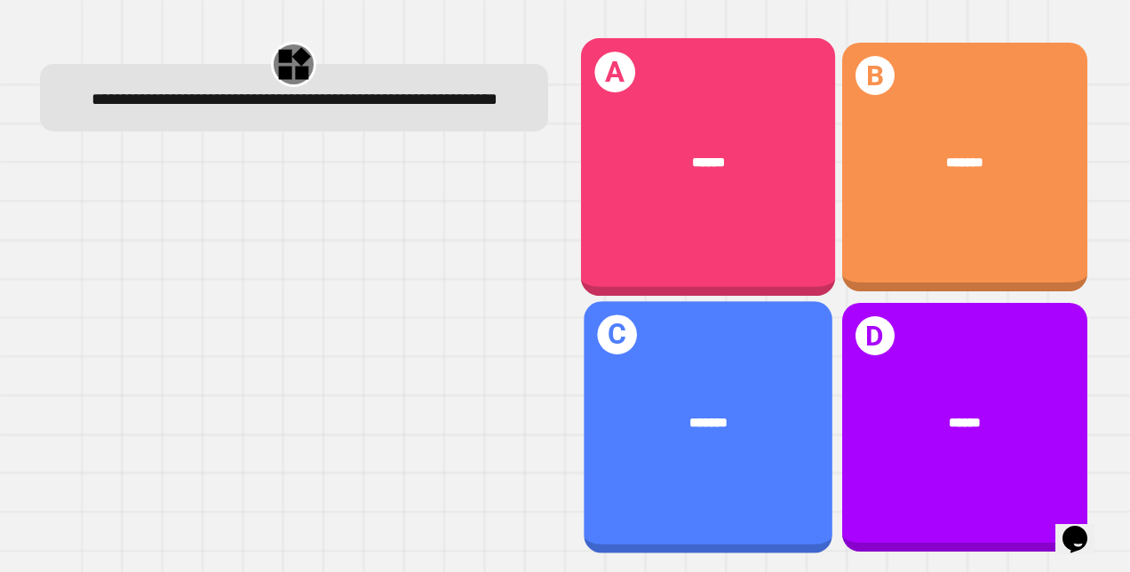
click at [704, 155] on span "******" at bounding box center [708, 162] width 33 height 14
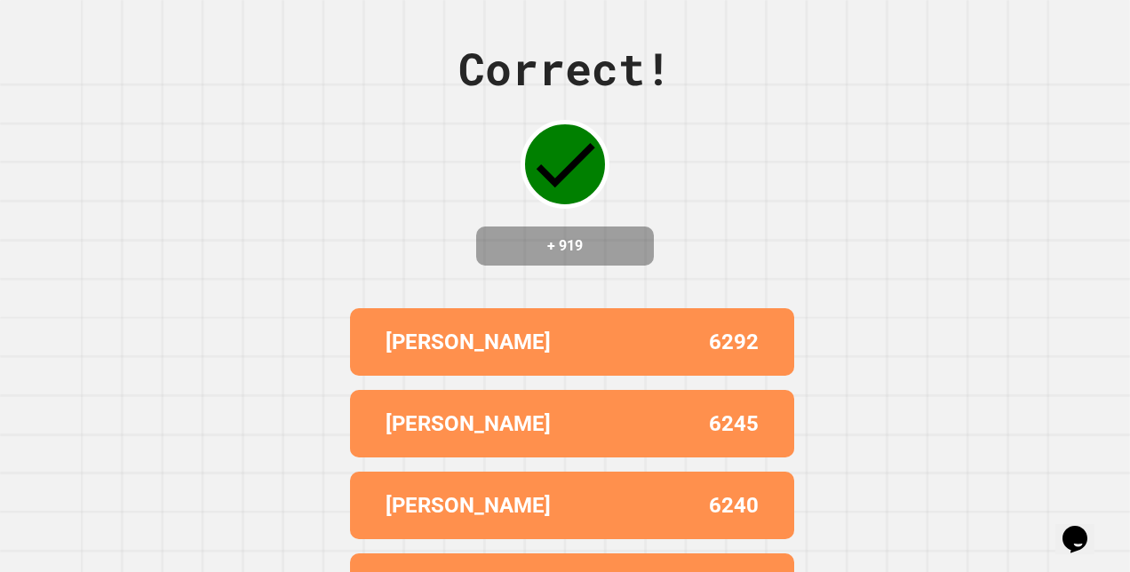
click at [571, 266] on div "+ 919" at bounding box center [565, 246] width 178 height 39
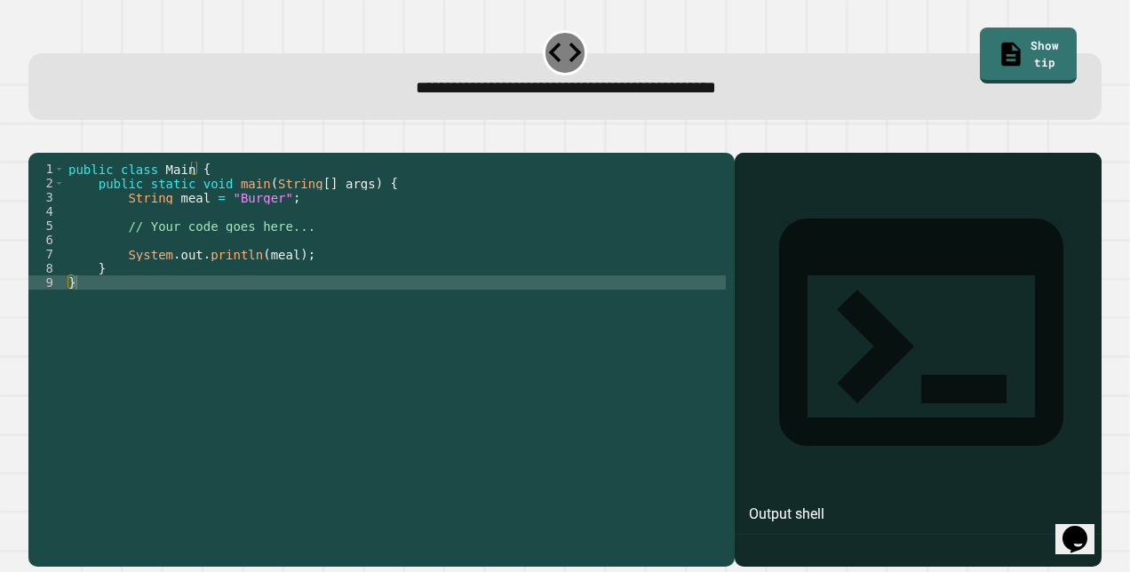
click at [277, 278] on div "public class Main { public static void main ( String [ ] args ) { String meal =…" at bounding box center [396, 339] width 662 height 355
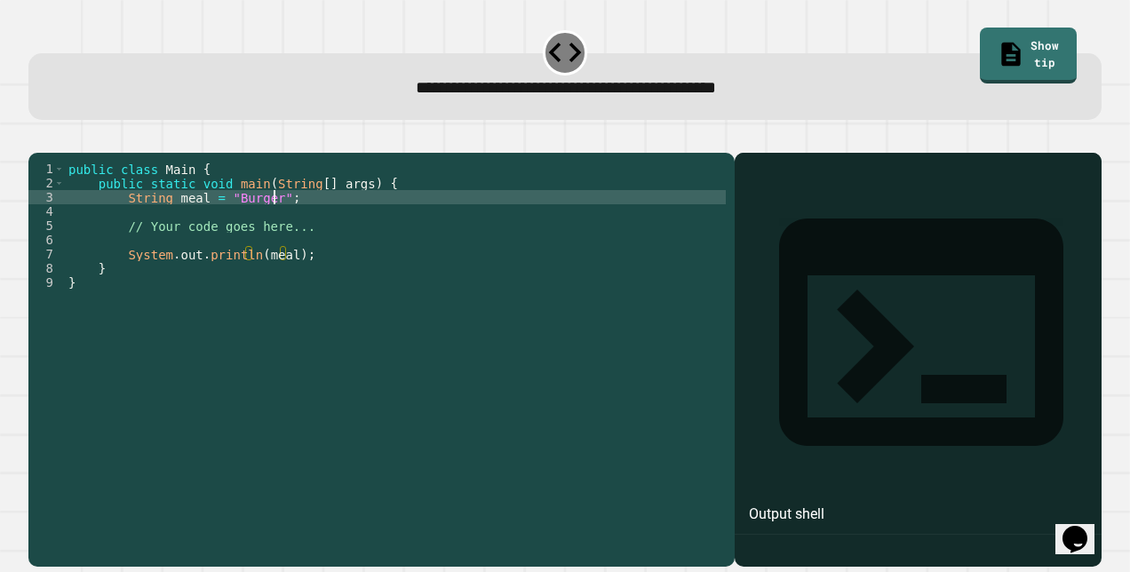
click at [273, 226] on div "public class Main { public static void main ( String [ ] args ) { String meal =…" at bounding box center [396, 339] width 662 height 355
type textarea "**********"
click at [37, 138] on button "button" at bounding box center [37, 138] width 0 height 0
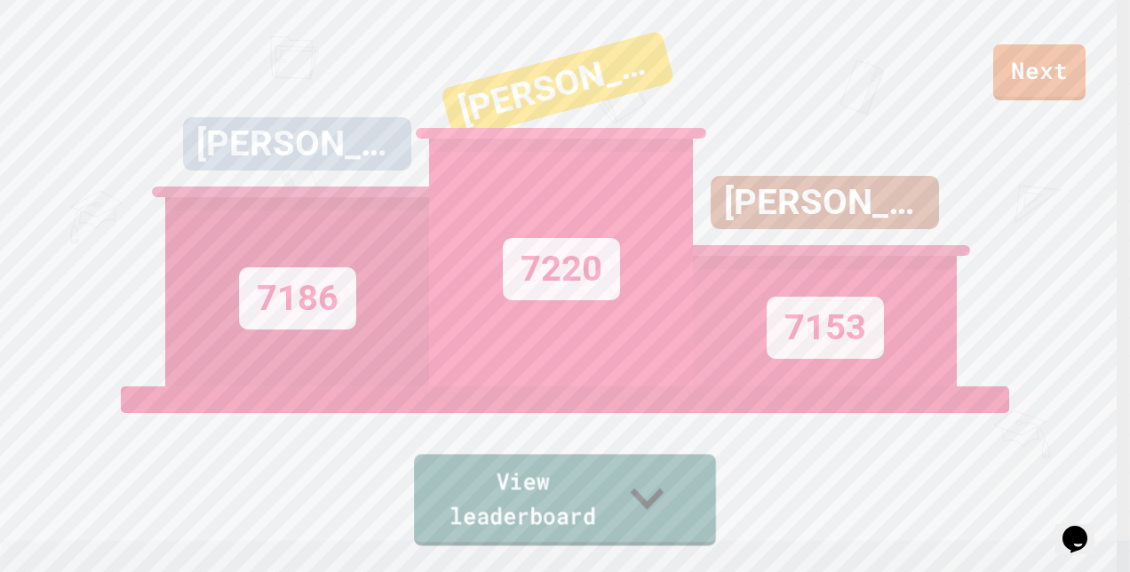
click at [582, 475] on div "View leaderboard" at bounding box center [565, 466] width 302 height 159
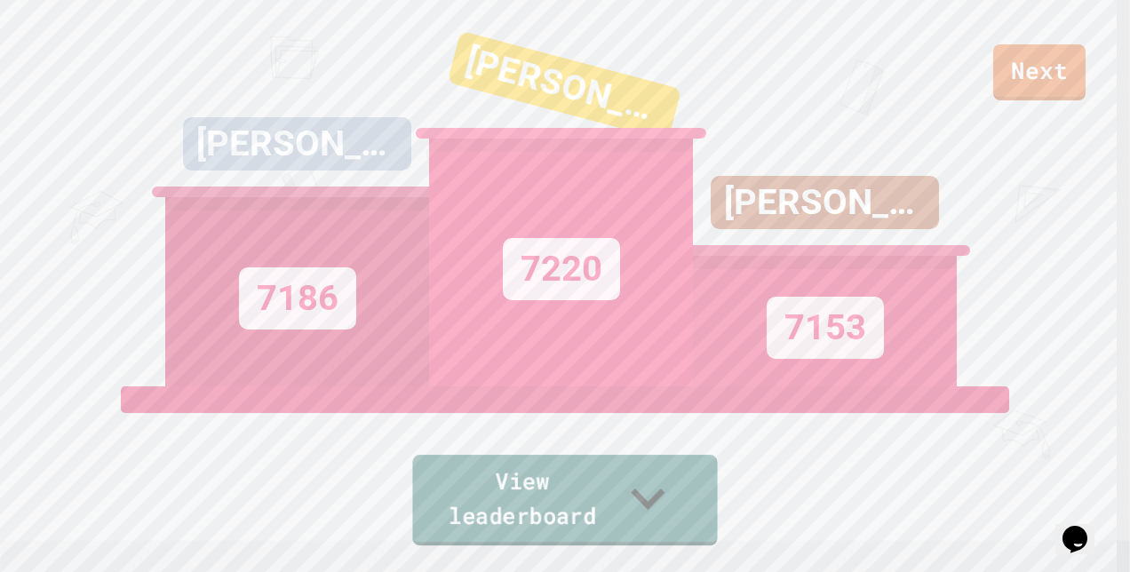
click at [590, 485] on link "View leaderboard" at bounding box center [564, 500] width 305 height 91
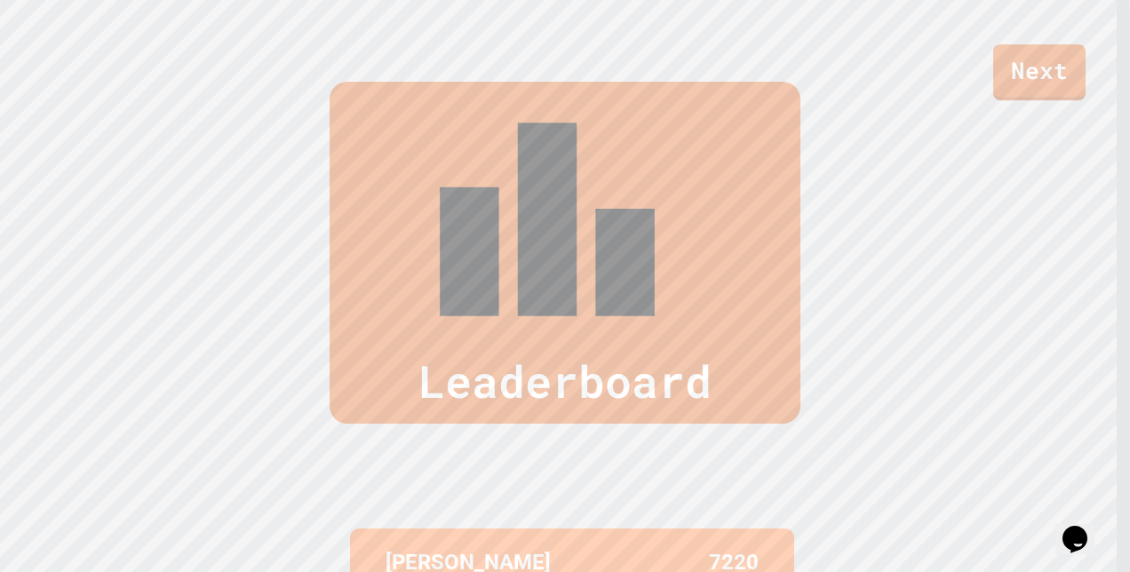
scroll to position [565, 0]
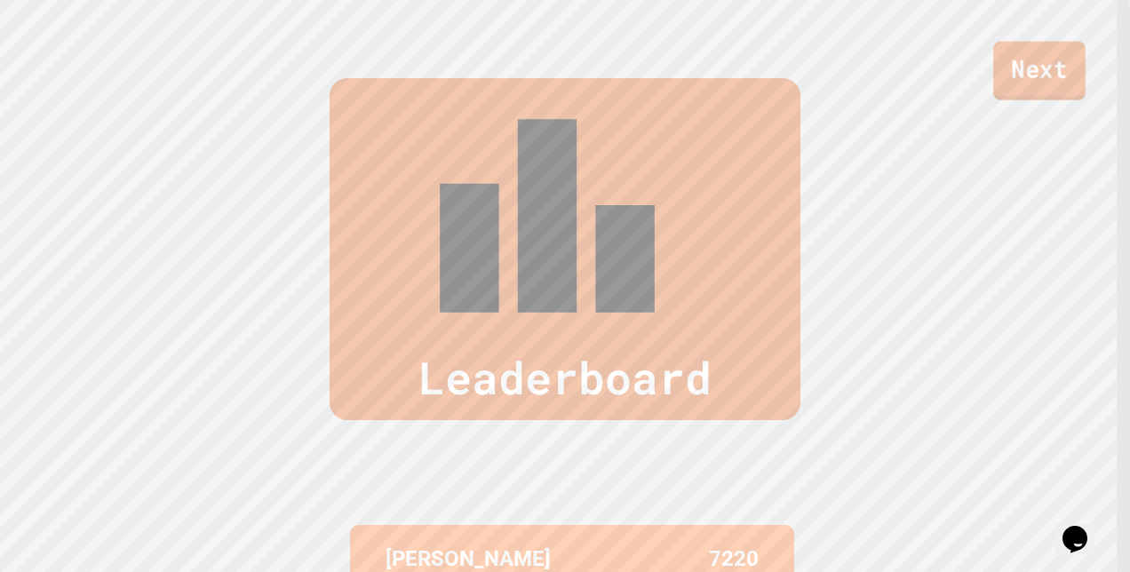
click at [1050, 66] on link "Next" at bounding box center [1040, 71] width 92 height 59
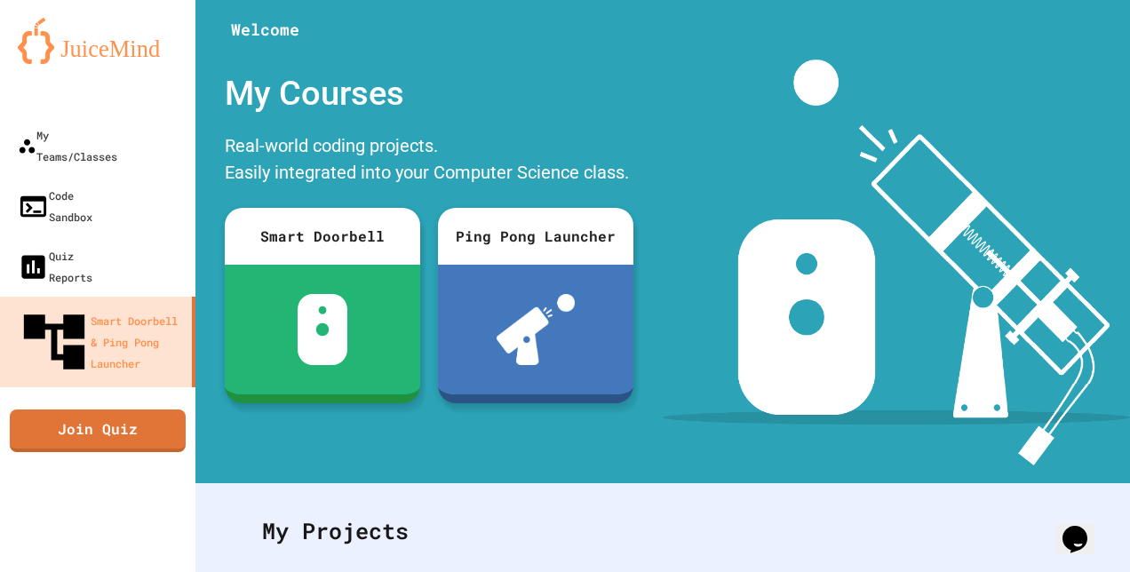
scroll to position [319, 0]
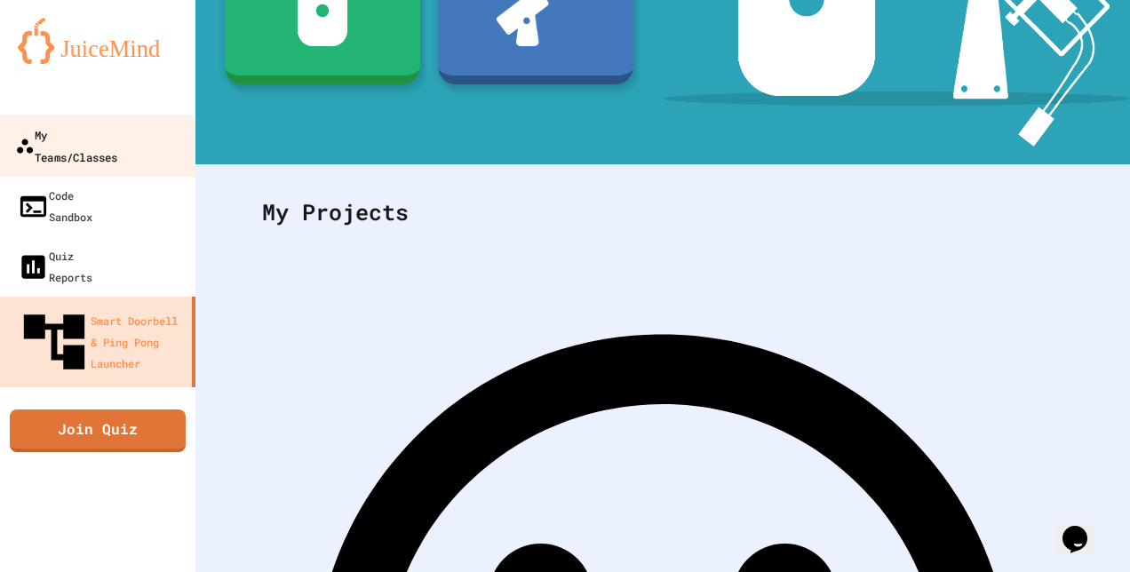
click at [109, 143] on div "My Teams/Classes" at bounding box center [66, 146] width 102 height 44
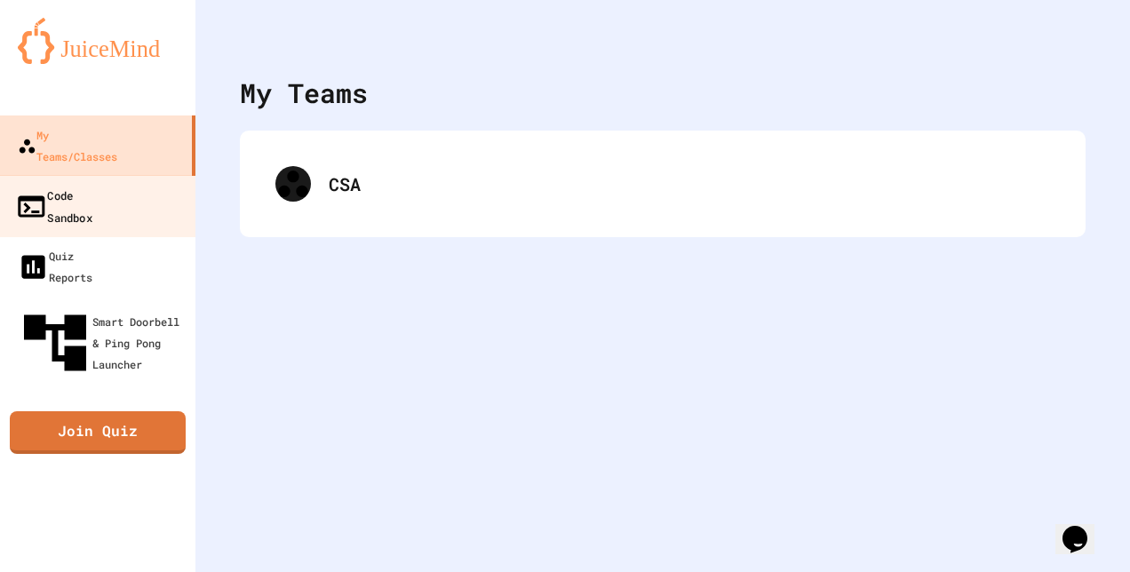
click at [88, 188] on link "Code Sandbox" at bounding box center [98, 206] width 202 height 62
